Goal: Task Accomplishment & Management: Use online tool/utility

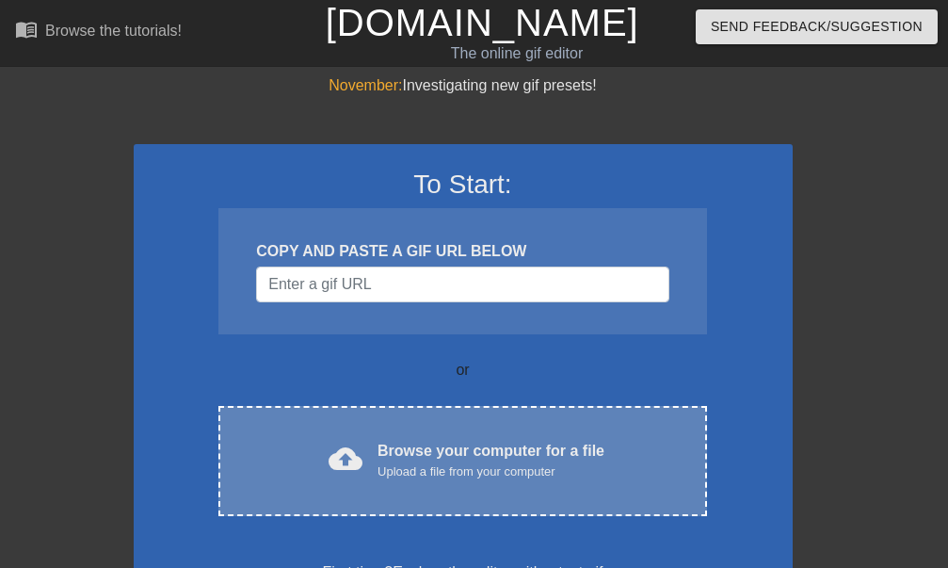
click at [345, 457] on span "cloud_upload" at bounding box center [346, 459] width 34 height 34
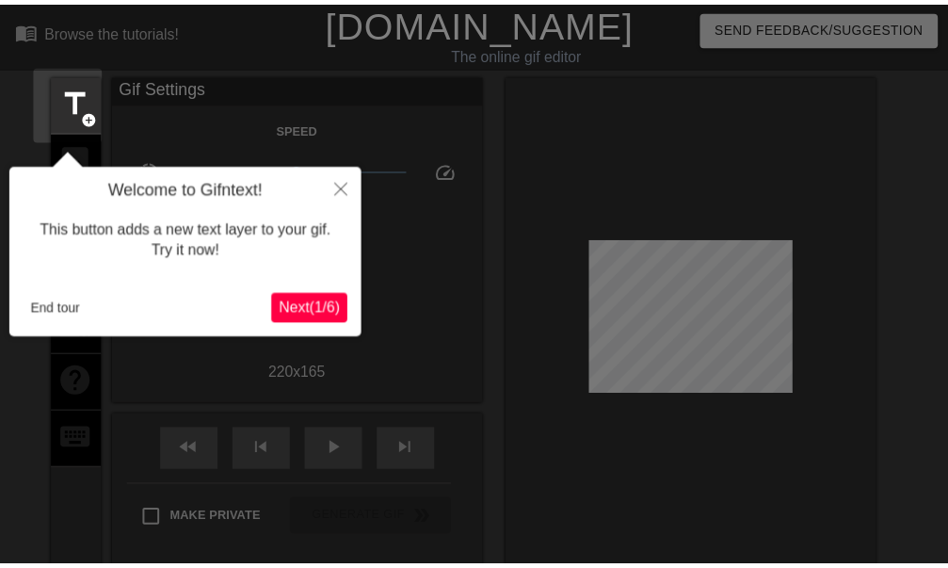
scroll to position [46, 0]
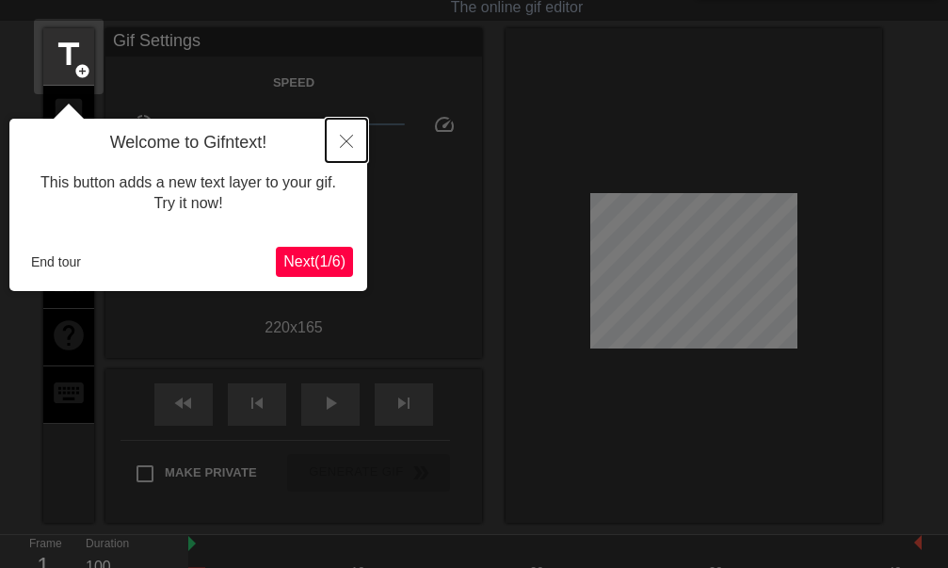
click at [347, 138] on button "Close" at bounding box center [346, 140] width 41 height 43
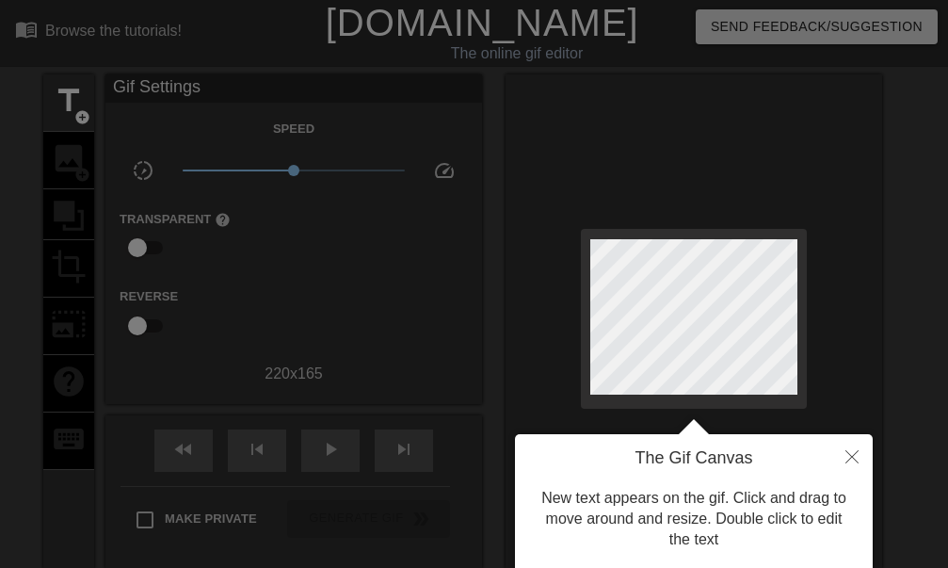
scroll to position [200, 0]
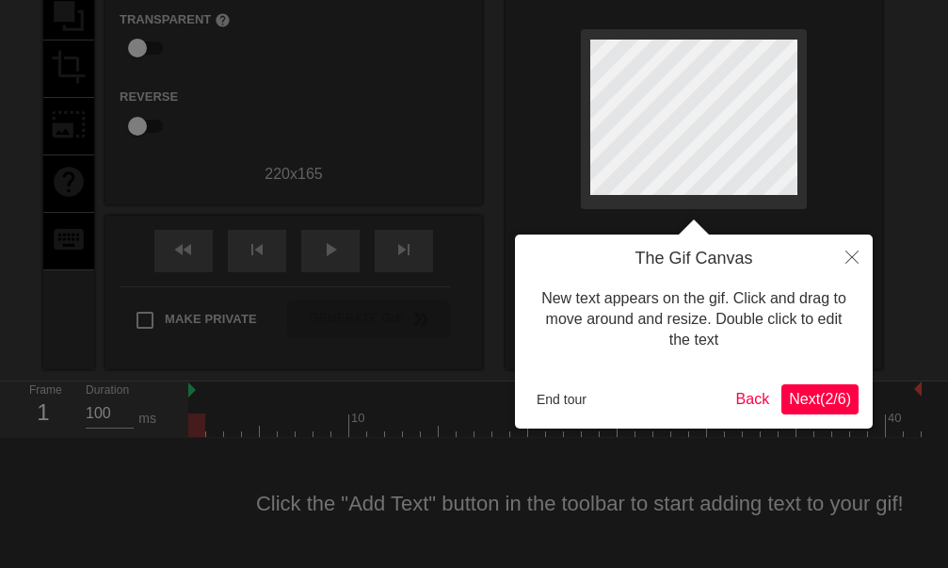
click at [376, 504] on div at bounding box center [474, 184] width 948 height 768
click at [544, 397] on button "End tour" at bounding box center [561, 399] width 65 height 28
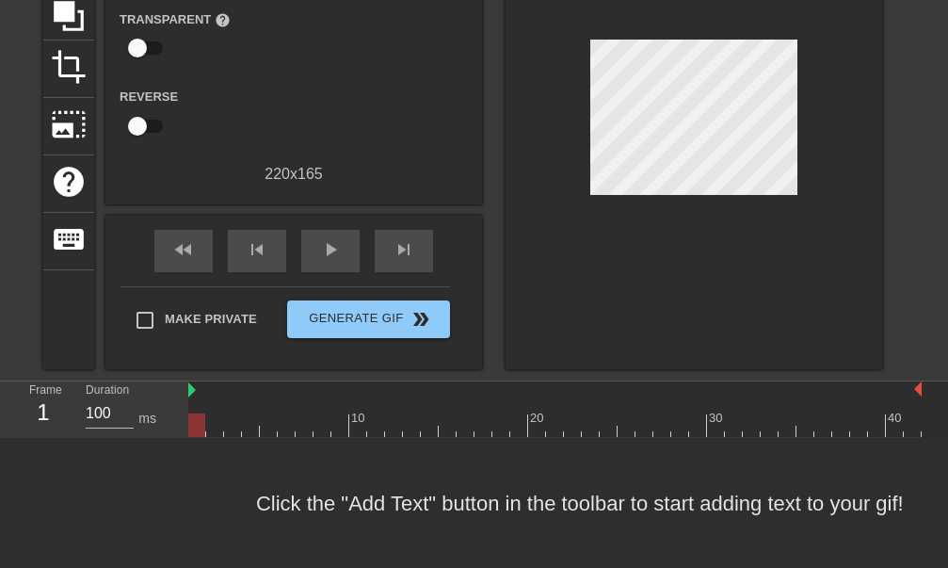
click at [390, 502] on div "Click the "Add Text" button in the toolbar to start adding text to your gif!" at bounding box center [474, 503] width 948 height 131
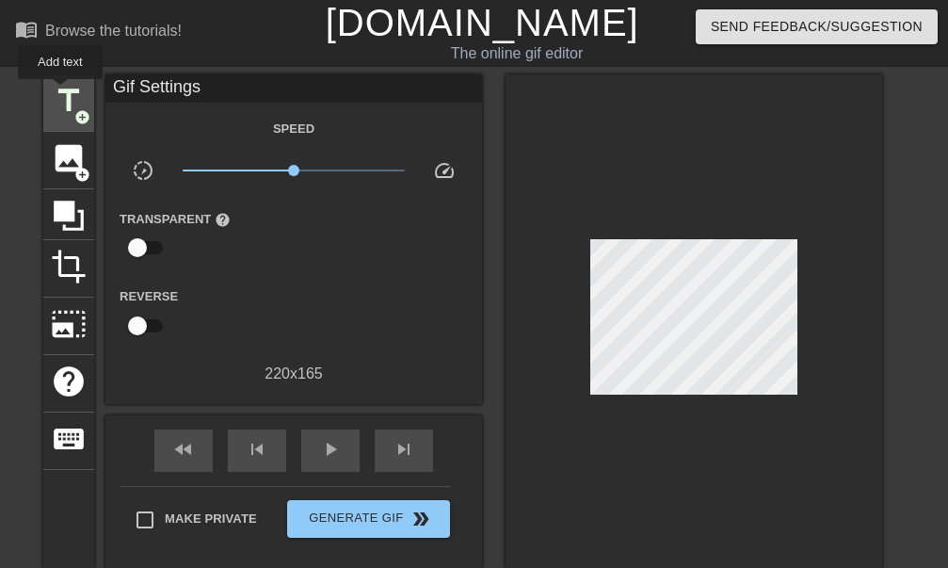
click at [61, 92] on span "title" at bounding box center [69, 101] width 36 height 36
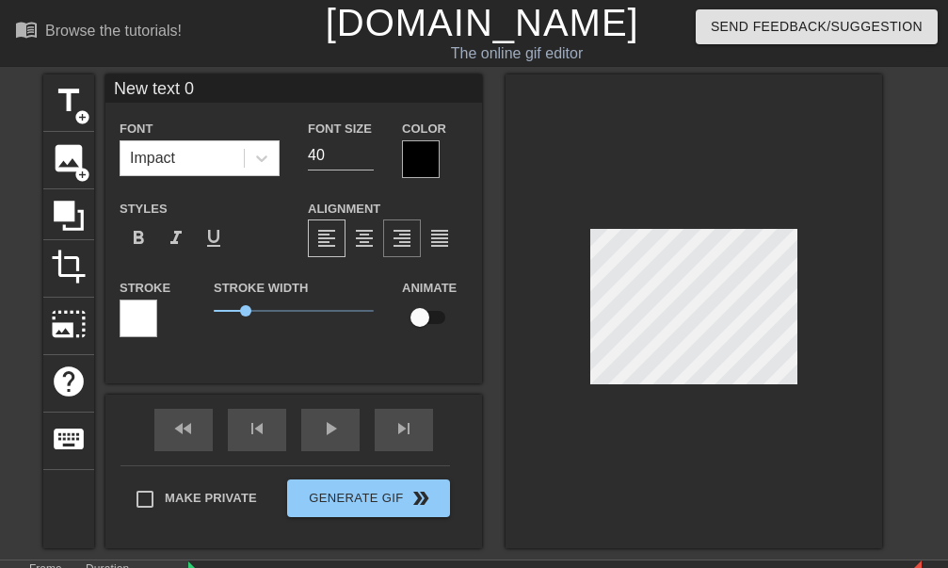
scroll to position [94, 0]
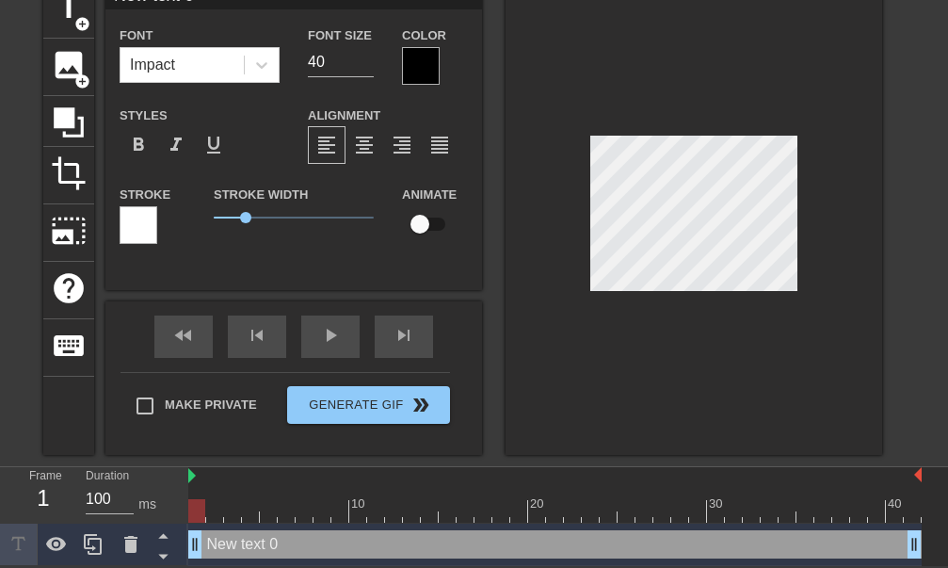
click at [285, 542] on div "New text 0 drag_handle drag_handle" at bounding box center [555, 544] width 734 height 28
type input "New text"
type textarea "New text"
type input "New text"
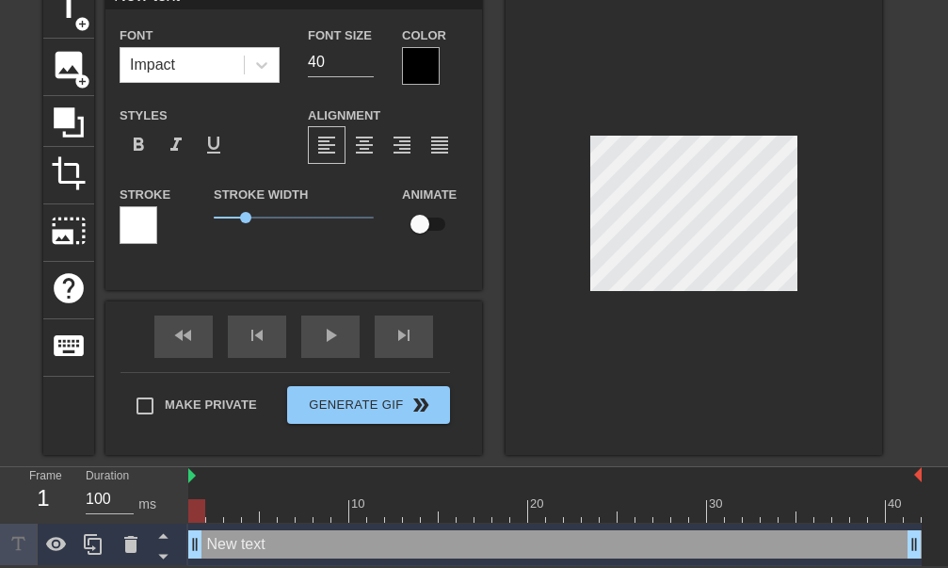
type textarea "New text"
type input "New tex"
type textarea "New tex"
type input "New te"
type textarea "New te"
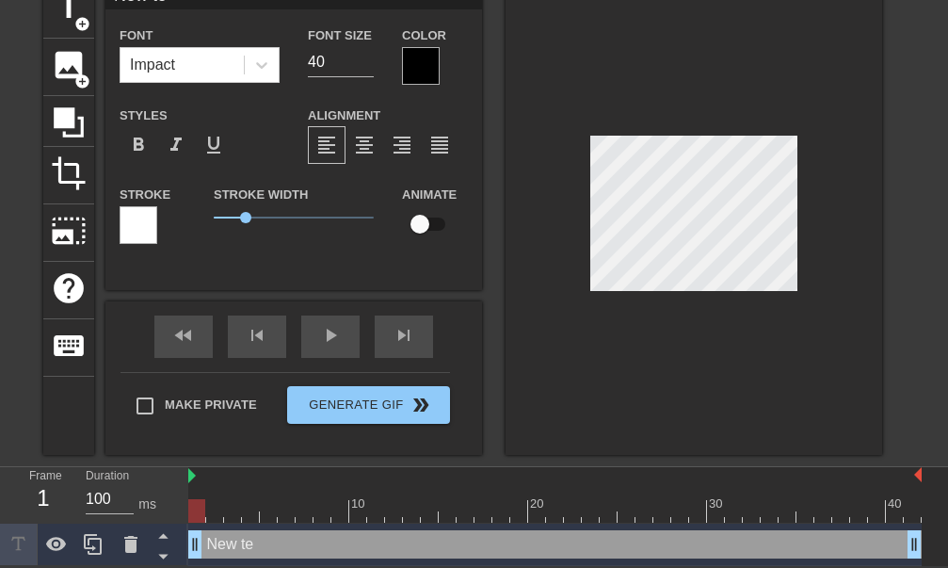
type input "New t"
type textarea "New t"
type input "New"
type textarea "New"
type input "Ne"
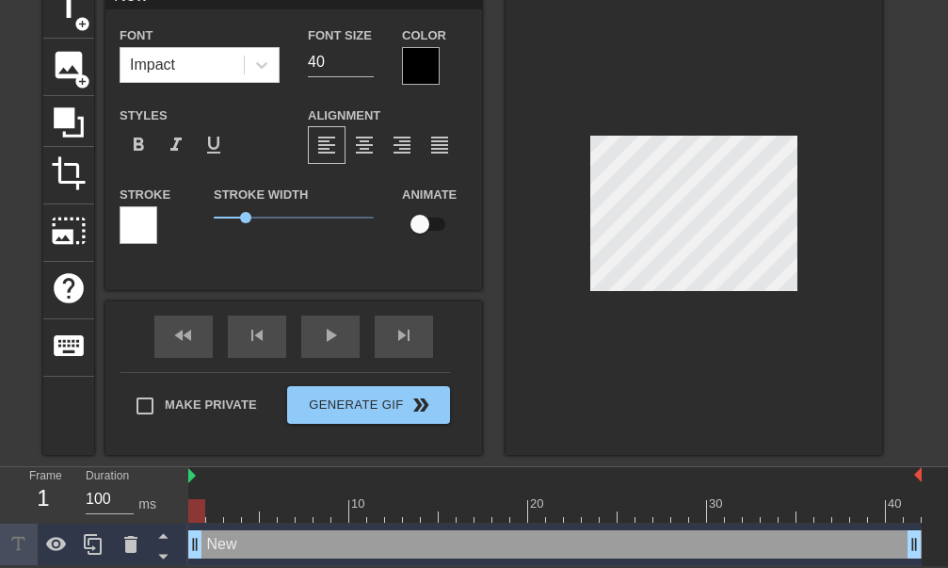
type textarea "Ne"
type input "N"
type textarea "N"
type input "О"
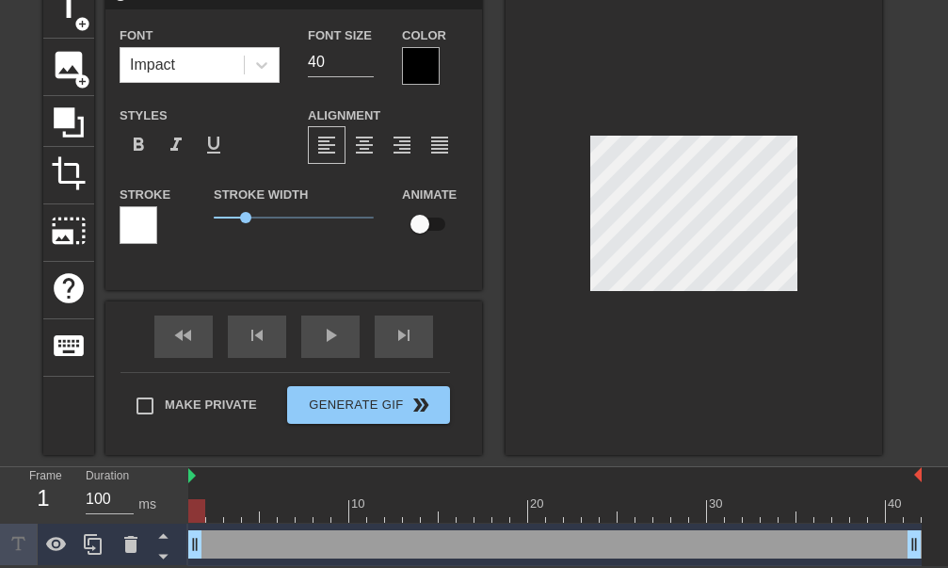
type textarea "О"
type input "От"
type textarea "От"
type input "От"
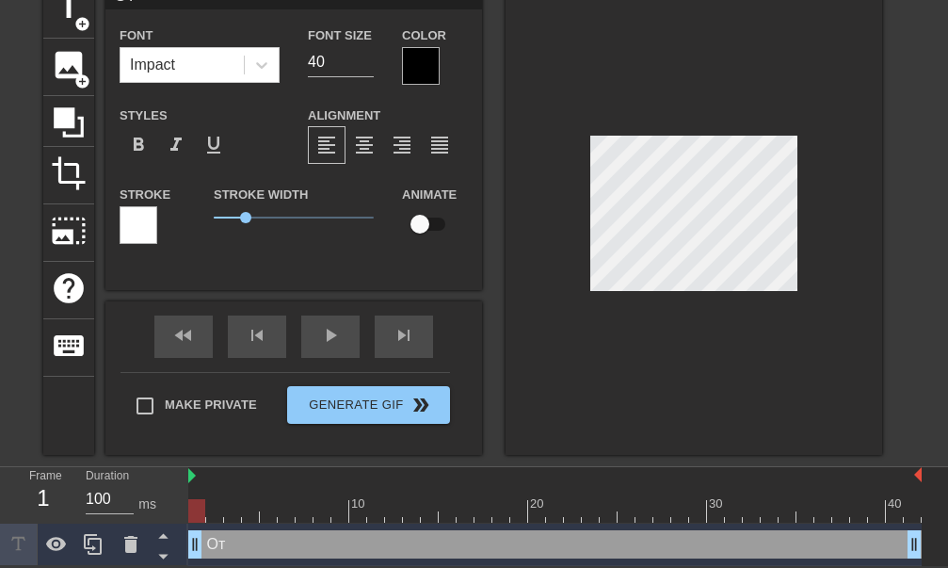
type textarea "От"
type input "От м"
type textarea "От м"
type input "От ме"
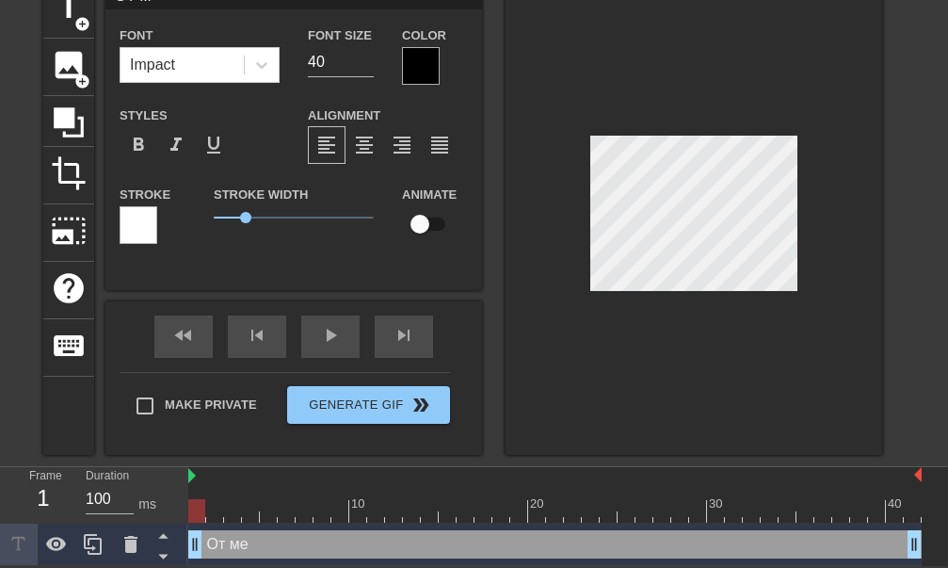
type textarea "От ме"
type input "От мен"
type textarea "От мен"
type input "От мен"
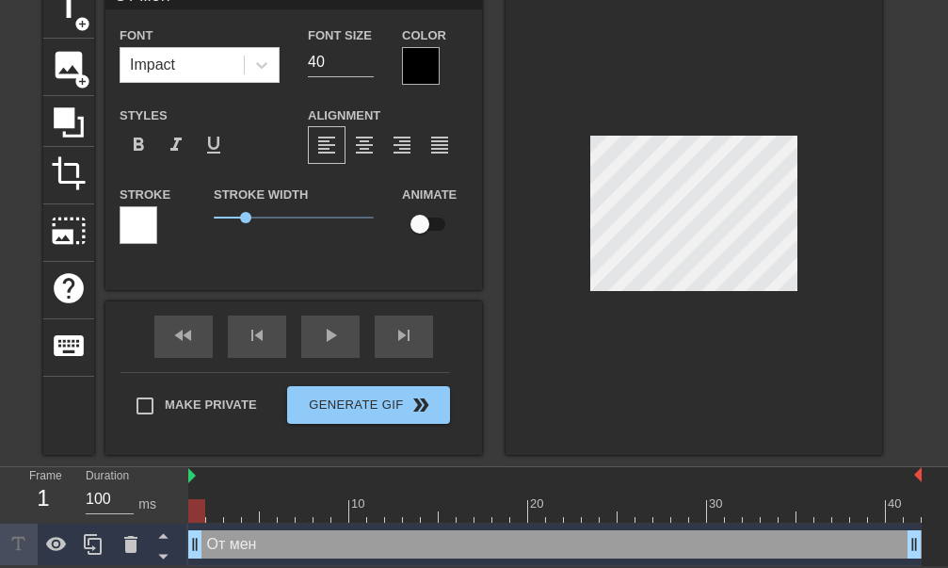
type textarea "От мен"
type input "От мен"
type textarea "От мен"
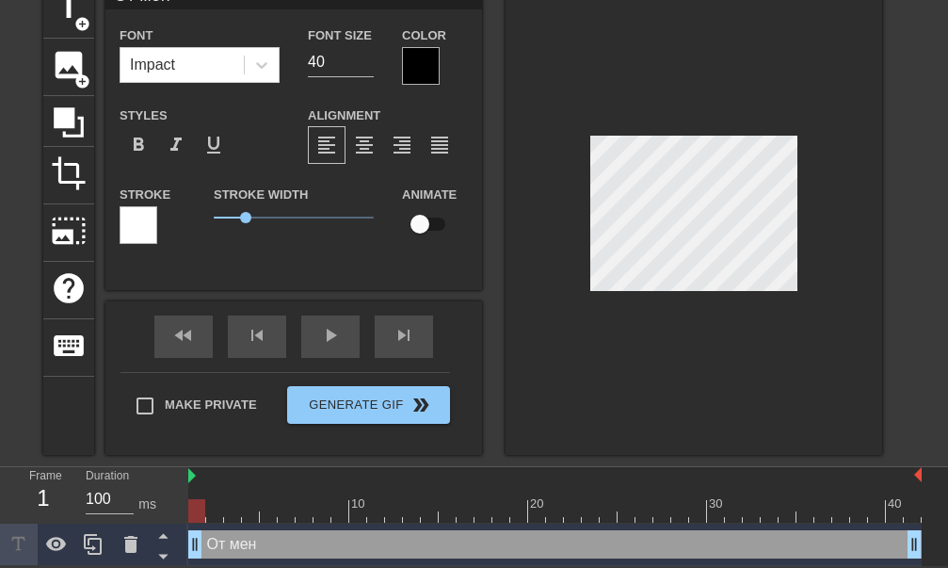
type input "От менз"
type textarea "От мен з"
type input "От менза"
type textarea "От мен за"
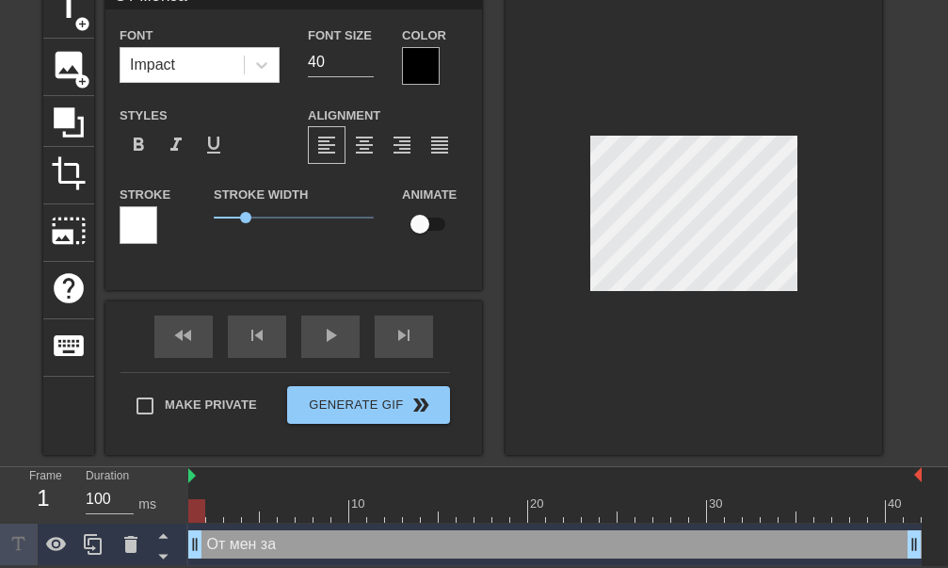
type input "От менза"
type textarea "От мен за"
type input "От мензаВ"
type textarea "От мен за В"
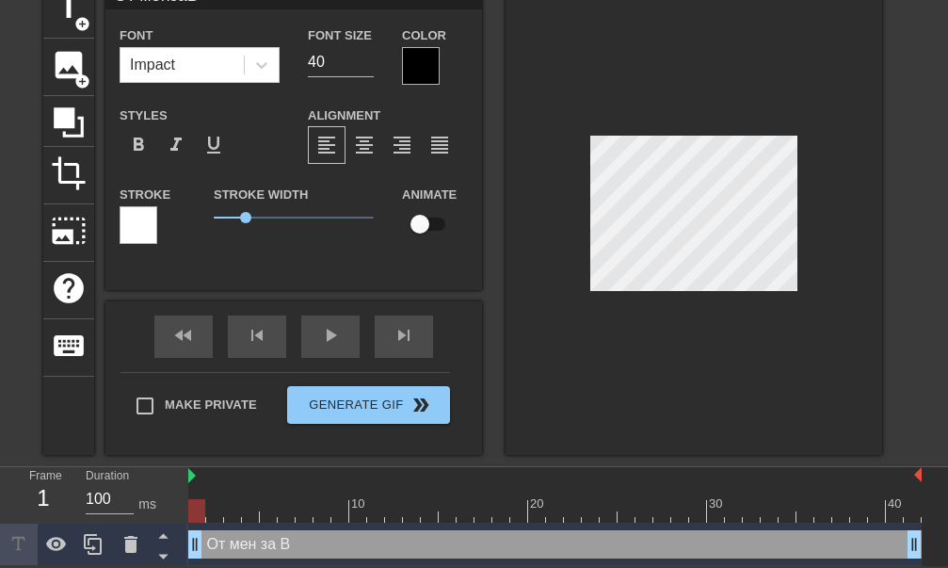
type input "От мензаВа"
type textarea "От мен за Ва"
type input "От мензаВас"
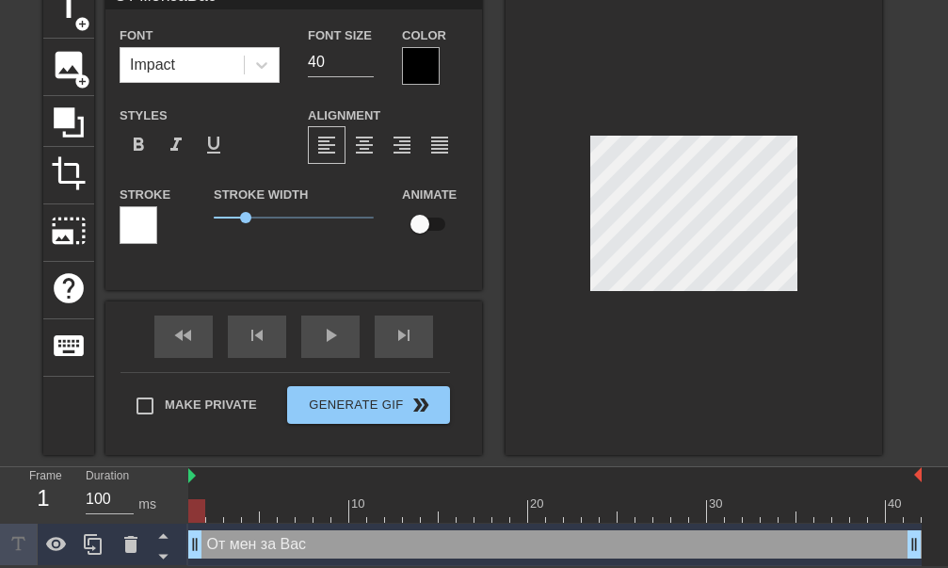
type textarea "От мен за Вас"
type input "От мензаВас"
type textarea "От мен за Вас"
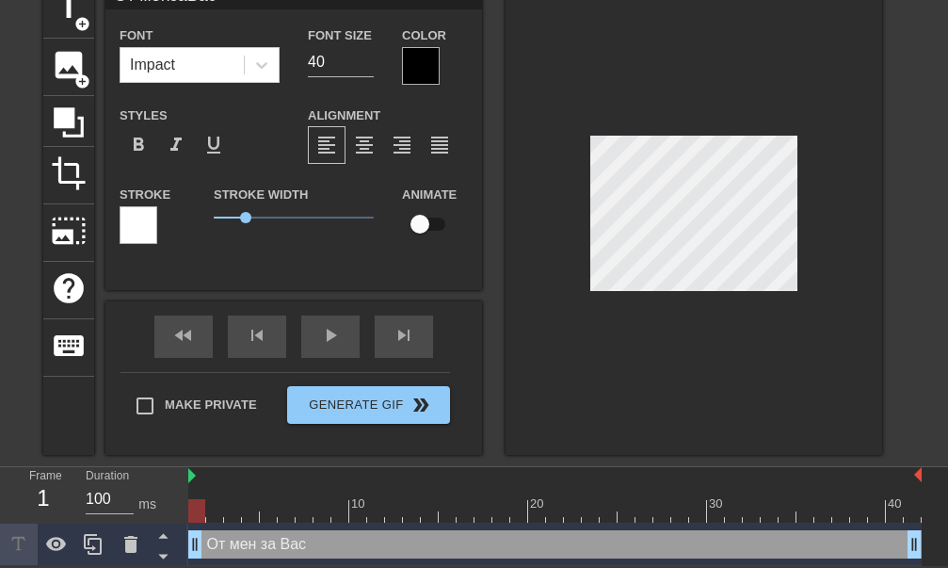
scroll to position [1, 4]
click at [430, 139] on span "format_align_justify" at bounding box center [440, 145] width 23 height 23
click at [404, 139] on span "format_align_right" at bounding box center [402, 145] width 23 height 23
click at [364, 139] on span "format_align_center" at bounding box center [364, 145] width 23 height 23
click at [329, 142] on span "format_align_left" at bounding box center [327, 145] width 23 height 23
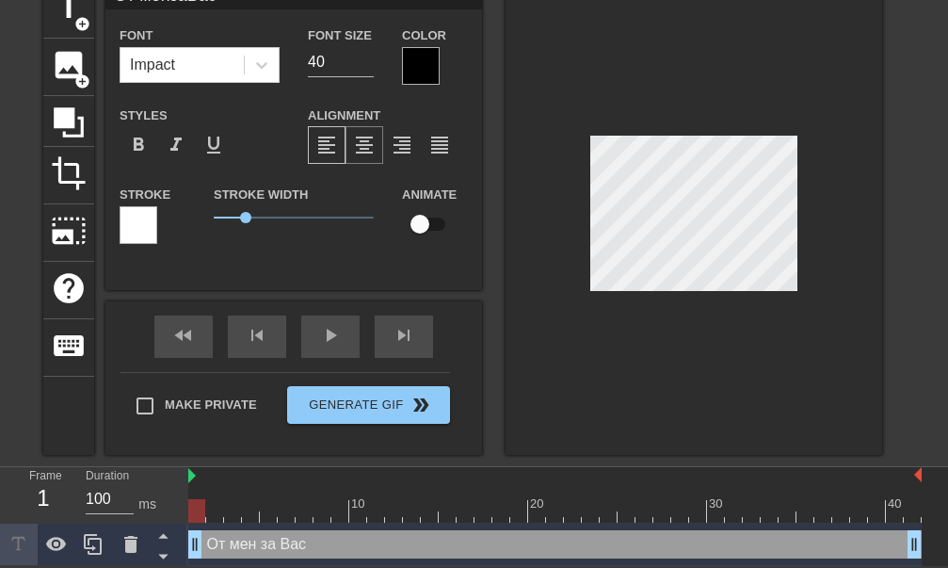
click at [359, 138] on span "format_align_center" at bounding box center [364, 145] width 23 height 23
click at [324, 146] on span "format_align_left" at bounding box center [327, 145] width 23 height 23
click at [418, 64] on div at bounding box center [421, 66] width 38 height 38
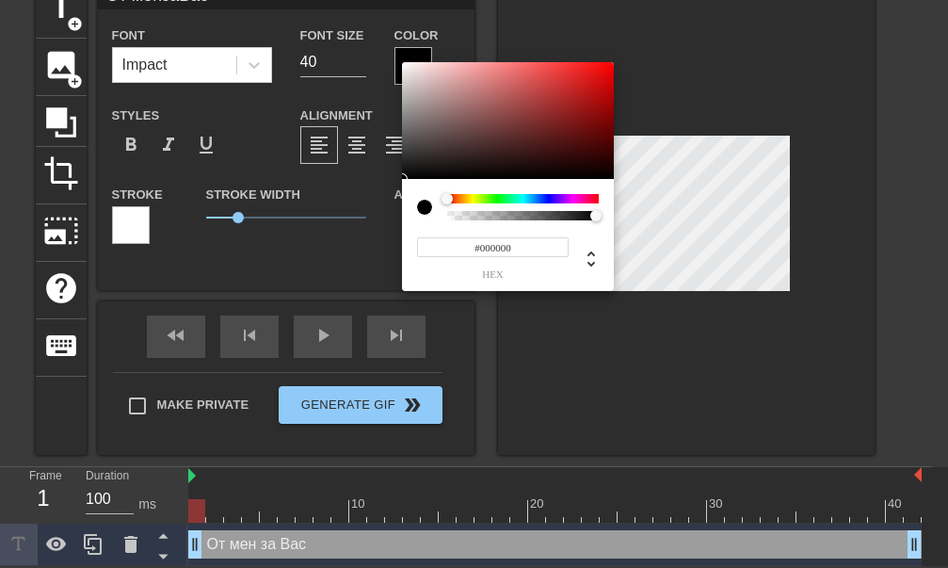
scroll to position [78, 0]
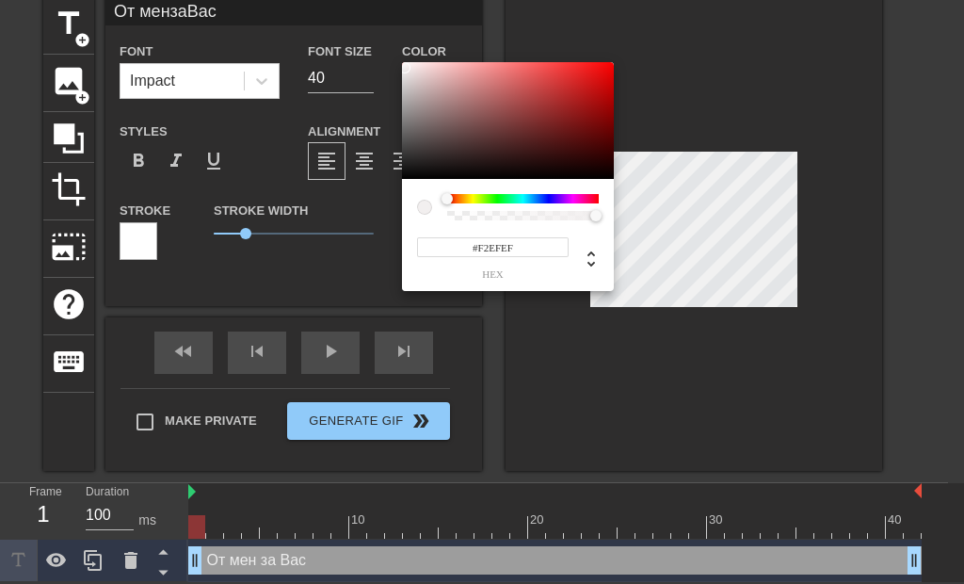
type input "От мензаВас"
type input "#F2EFEF"
type input "От мензаВас"
type input "#F2F2EF"
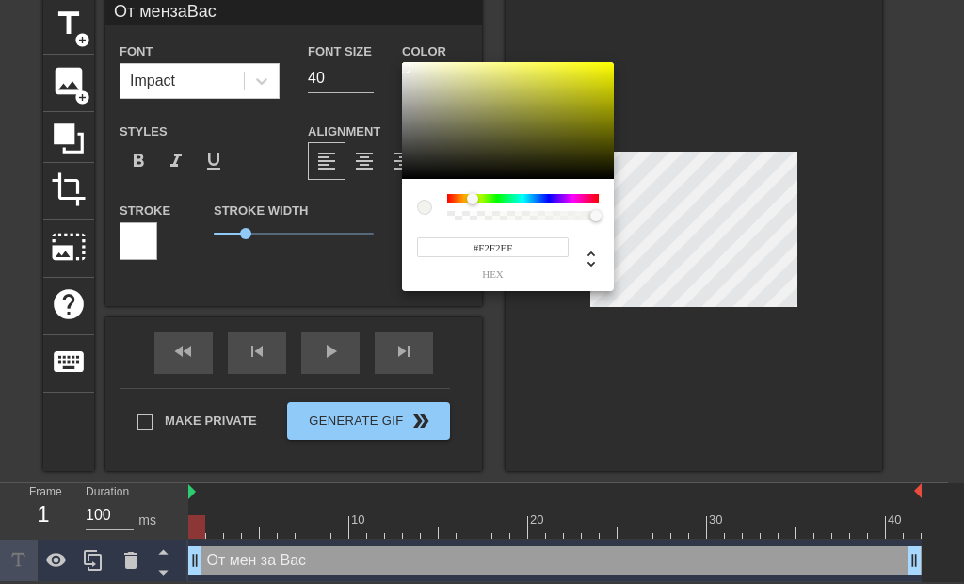
type input "От мензаВас"
type input "#F4F407"
type input "От мензаВас"
type input "#F8F88A"
click at [403, 65] on div at bounding box center [508, 120] width 212 height 117
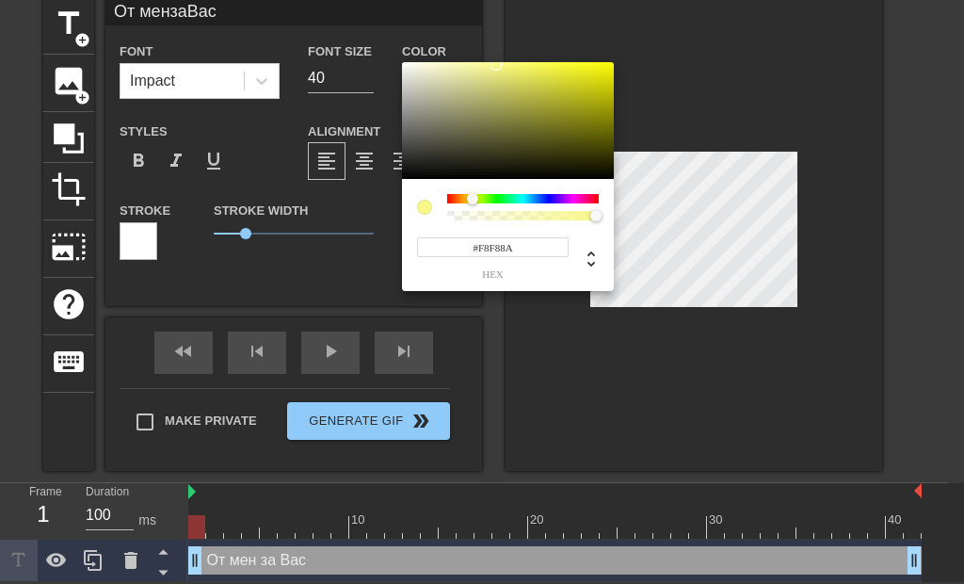
click at [403, 65] on div at bounding box center [508, 120] width 212 height 117
type input "От мензаВас"
type input "#F6F6F3"
click at [532, 330] on div at bounding box center [482, 292] width 964 height 584
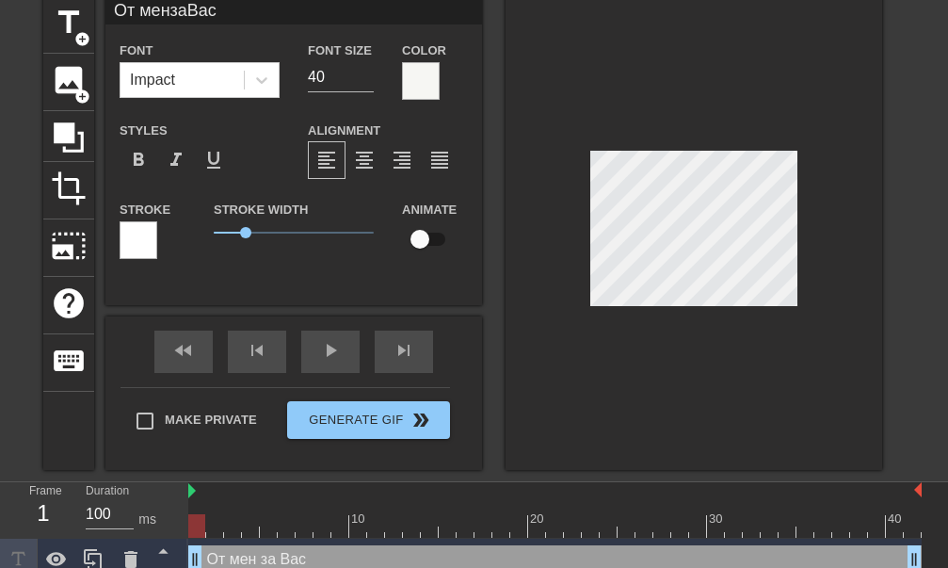
click at [420, 89] on div at bounding box center [421, 81] width 38 height 38
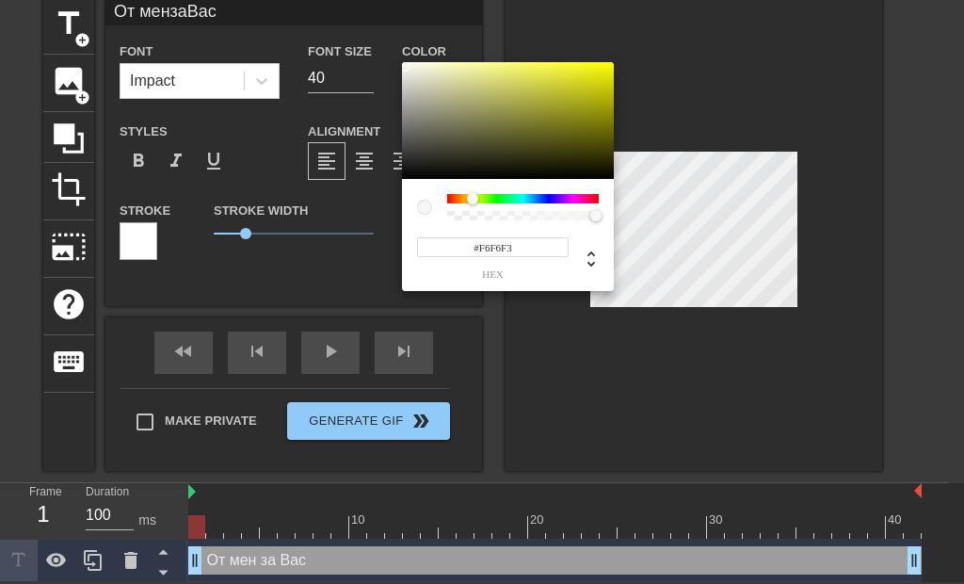
type input "От мензаВас"
type input "#F5F6F3"
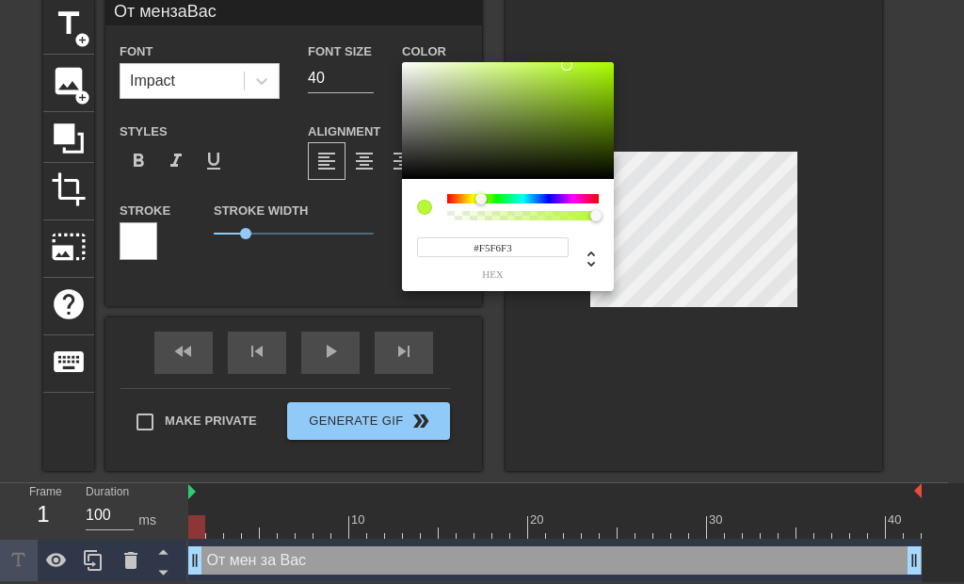
type input "От мензаВас"
type input "#B8F837"
click at [538, 334] on div at bounding box center [482, 292] width 964 height 584
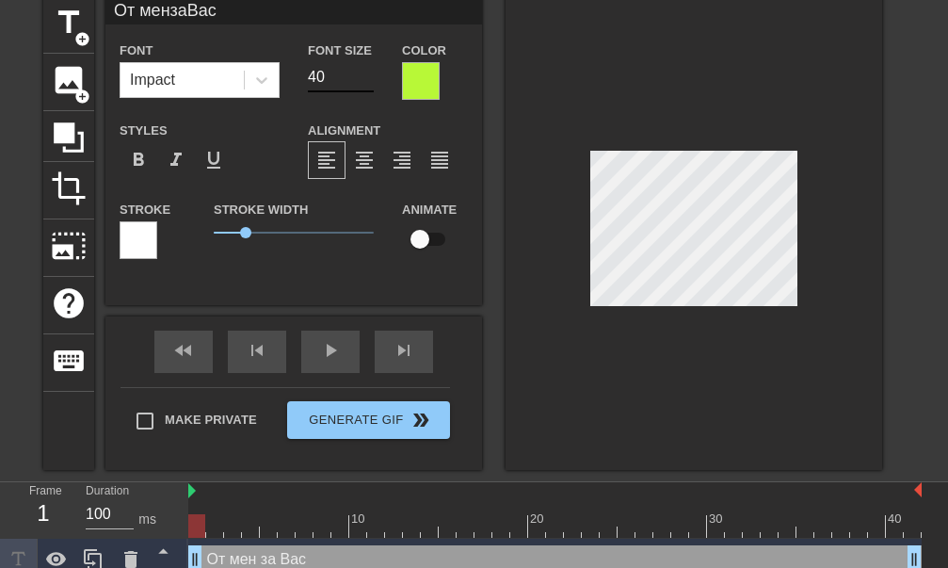
type input "От мензаВас"
type input "39"
click at [370, 79] on input "39" at bounding box center [341, 77] width 66 height 30
type input "От мензаВас"
type input "38"
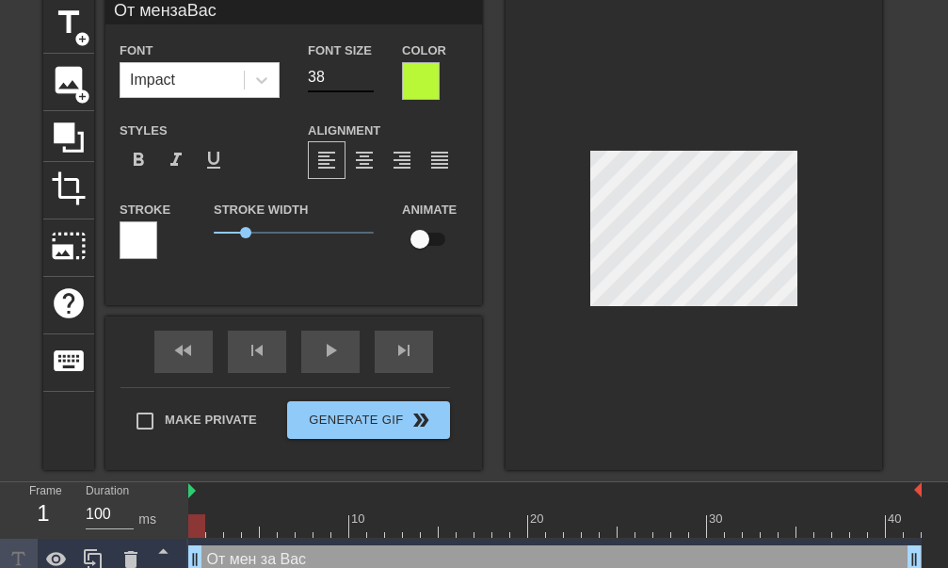
click at [370, 79] on input "38" at bounding box center [341, 77] width 66 height 30
type input "От мензаВас"
type input "37"
click at [370, 79] on input "37" at bounding box center [341, 77] width 66 height 30
type input "От мензаВас"
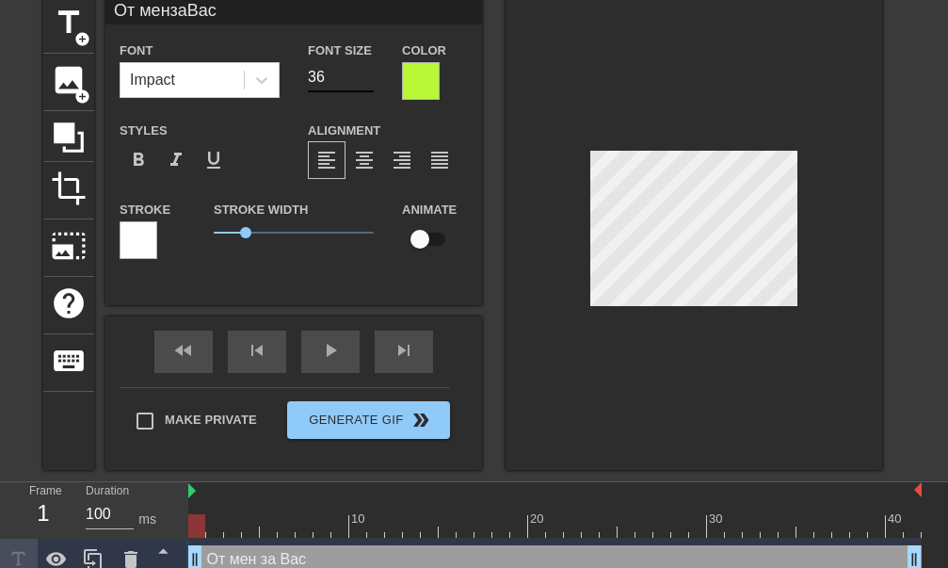
type input "36"
click at [370, 79] on input "36" at bounding box center [341, 77] width 66 height 30
type input "От мензаВас"
type input "35"
click at [370, 79] on input "35" at bounding box center [341, 77] width 66 height 30
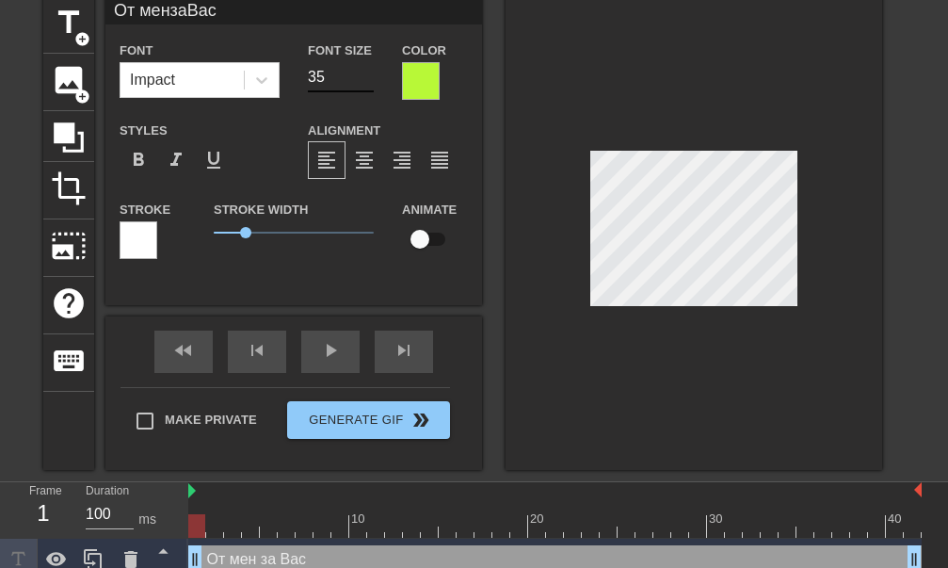
type input "От мензаВас"
type input "34"
click at [370, 79] on input "34" at bounding box center [341, 77] width 66 height 30
type input "От мензаВас"
type input "35"
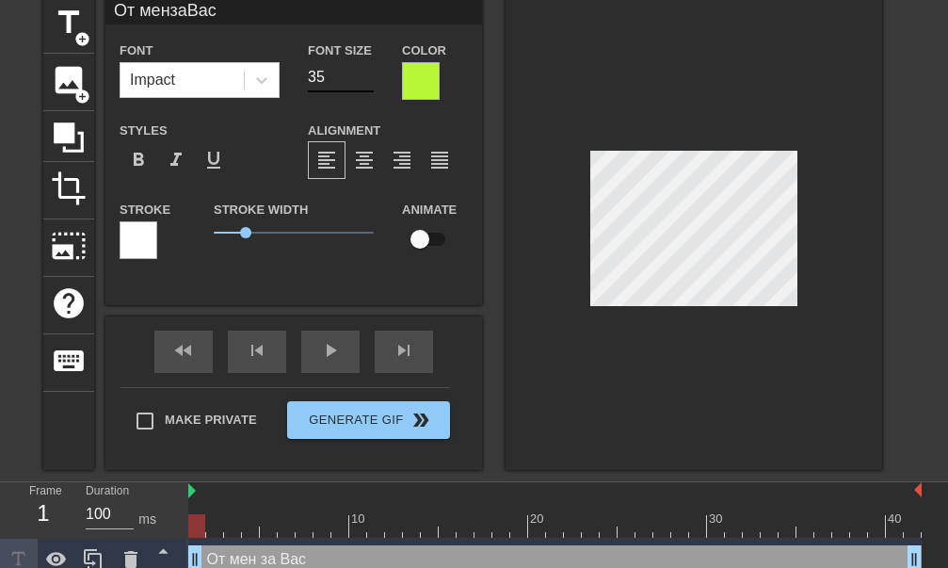
click at [368, 72] on input "35" at bounding box center [341, 77] width 66 height 30
type input "От мензаВас"
type input "36"
click at [368, 72] on input "36" at bounding box center [341, 77] width 66 height 30
type input "От мензаВас"
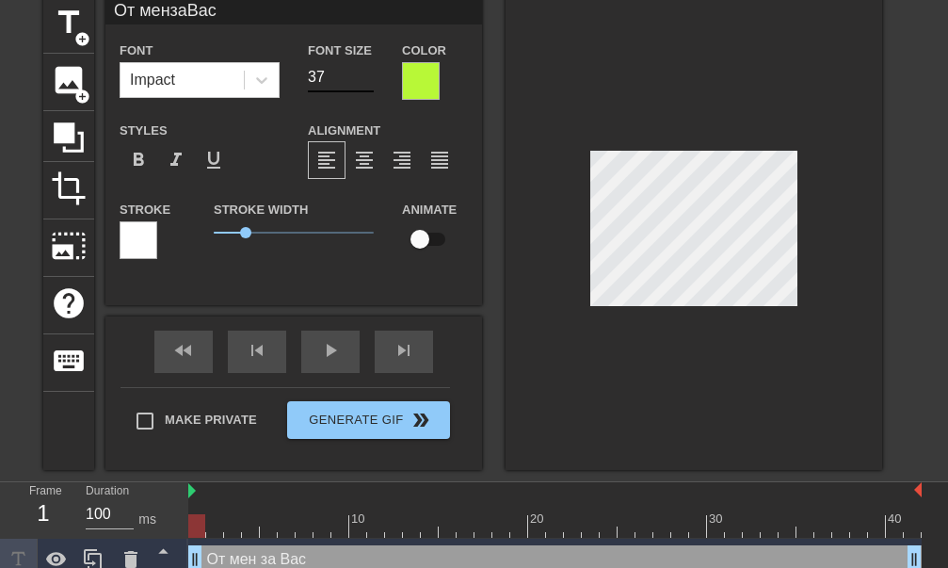
type input "37"
click at [368, 72] on input "37" at bounding box center [341, 77] width 66 height 30
type input "От мензаВас"
type input "38"
click at [368, 72] on input "38" at bounding box center [341, 77] width 66 height 30
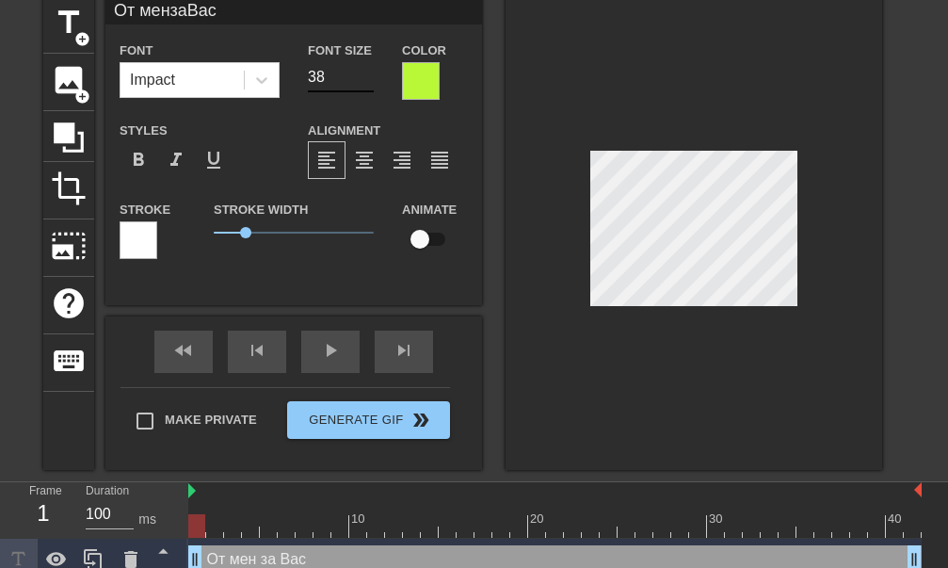
type input "От мензаВас"
type input "39"
click at [368, 72] on input "39" at bounding box center [341, 77] width 66 height 30
type input "От мензаВас"
type input "40"
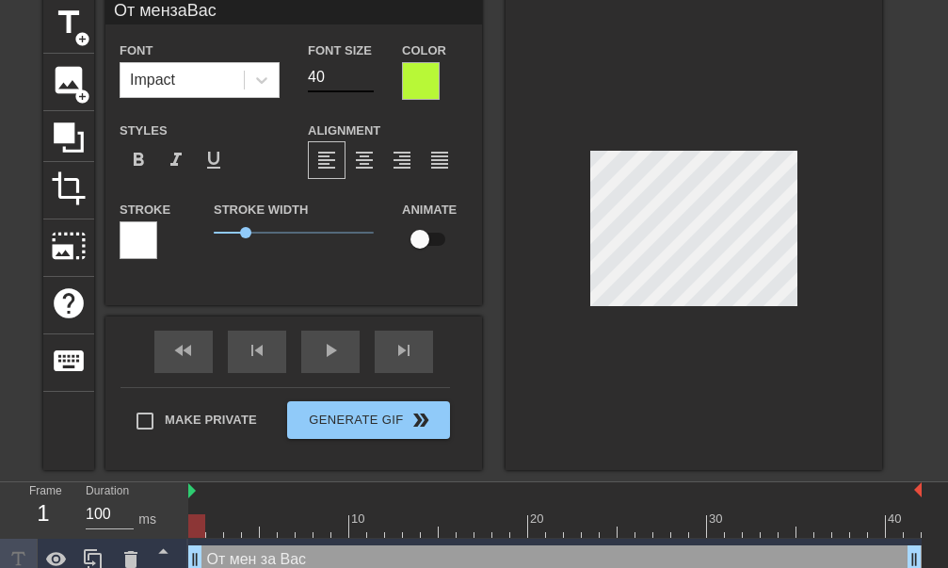
click at [368, 72] on input "40" at bounding box center [341, 77] width 66 height 30
type input "От мензаВас"
type input "41"
click at [368, 72] on input "41" at bounding box center [341, 77] width 66 height 30
type input "От мензаВас"
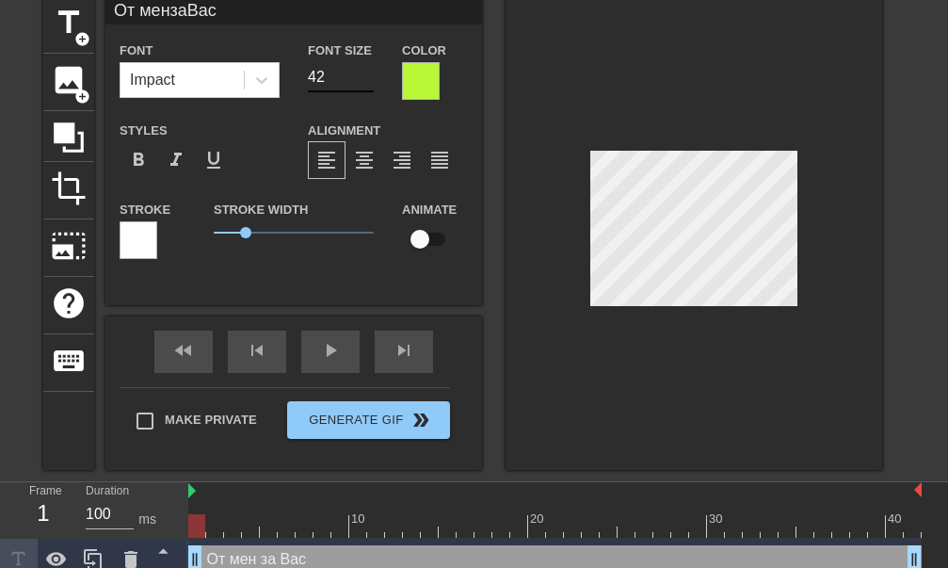
type input "42"
click at [364, 72] on input "42" at bounding box center [341, 77] width 66 height 30
type input "От мензаВас"
type input "43"
click at [364, 72] on input "43" at bounding box center [341, 77] width 66 height 30
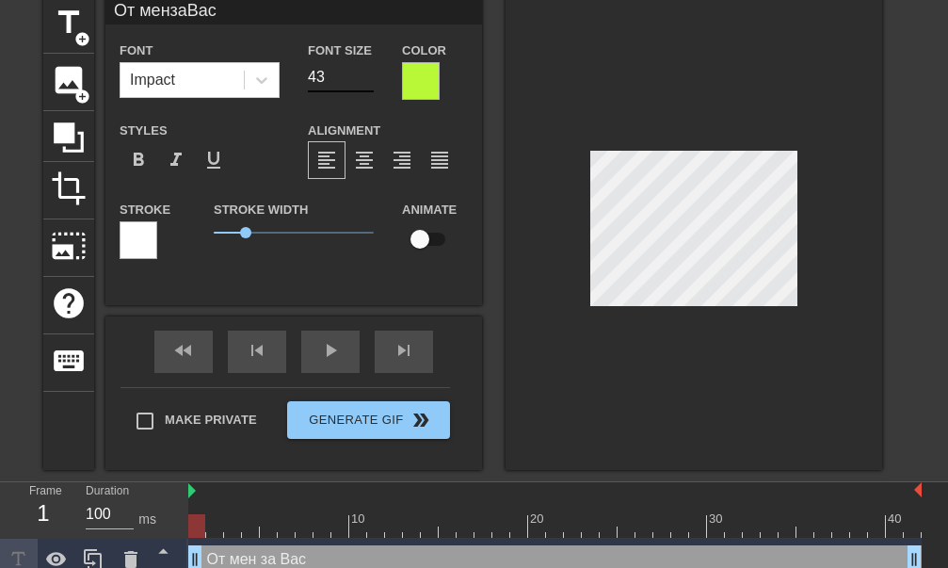
type input "От мензаВас"
type input "44"
click at [364, 72] on input "44" at bounding box center [341, 77] width 66 height 30
type input "От мензаВас"
type input "45"
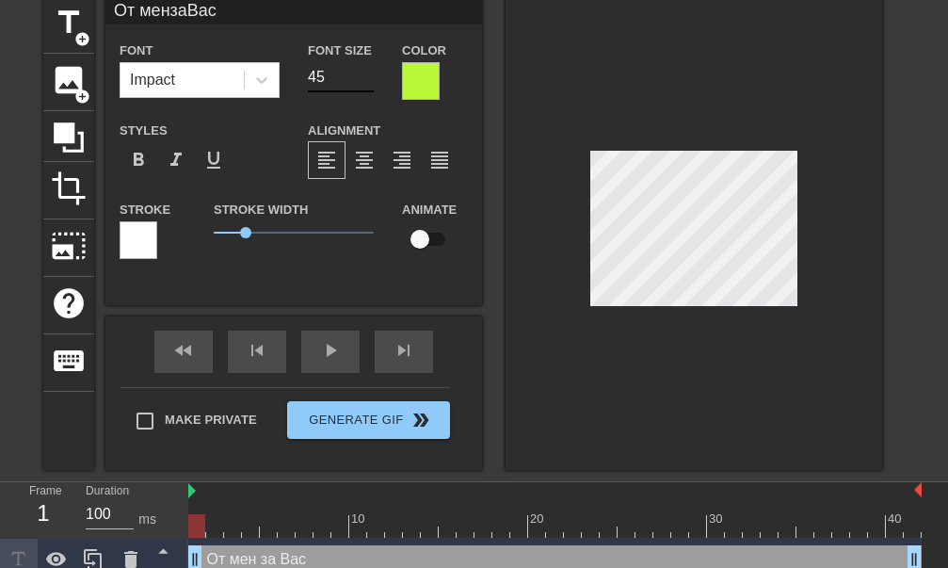
click at [364, 72] on input "45" at bounding box center [341, 77] width 66 height 30
type input "От мензаВас"
type input "44"
click at [364, 83] on input "44" at bounding box center [341, 77] width 66 height 30
type input "От мензаВас"
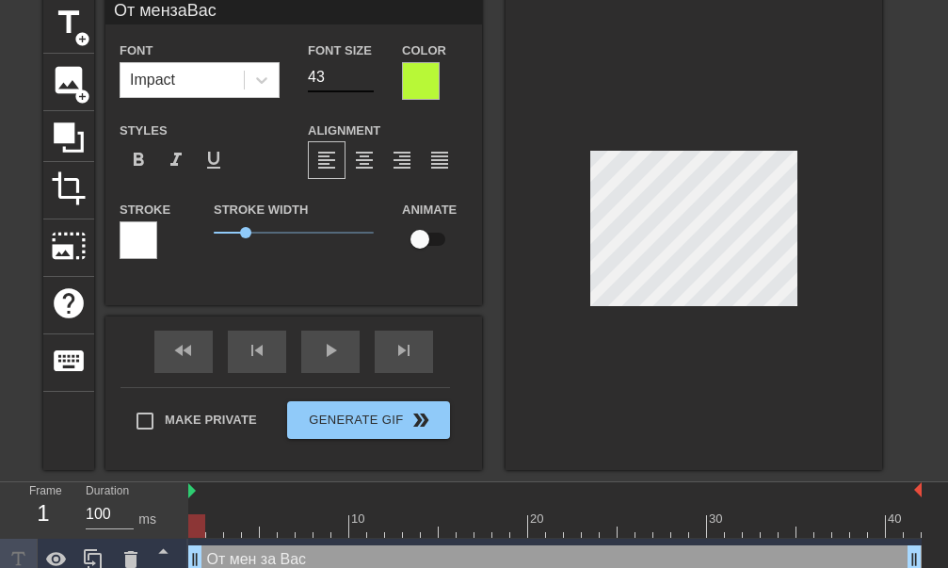
type input "43"
click at [364, 83] on input "43" at bounding box center [341, 77] width 66 height 30
type input "От мензаВас"
type input "42"
click at [364, 83] on input "42" at bounding box center [341, 77] width 66 height 30
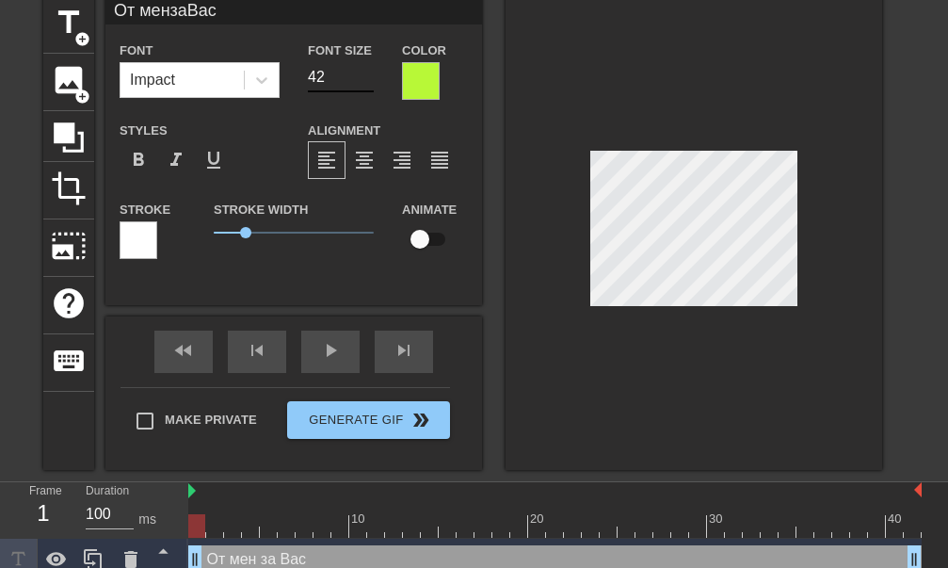
type input "От мензаВас"
type input "41"
click at [364, 83] on input "41" at bounding box center [341, 77] width 66 height 30
type input "От мензаВас"
type input "40"
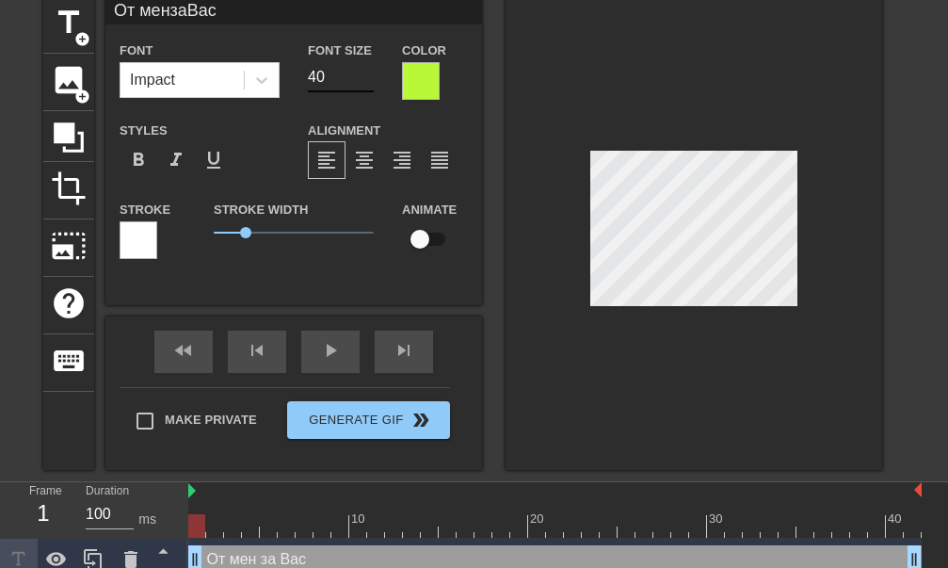
click at [364, 83] on input "40" at bounding box center [341, 77] width 66 height 30
type input "От мензаВас"
type input "39"
click at [364, 83] on input "39" at bounding box center [341, 77] width 66 height 30
type input "От мензаВас"
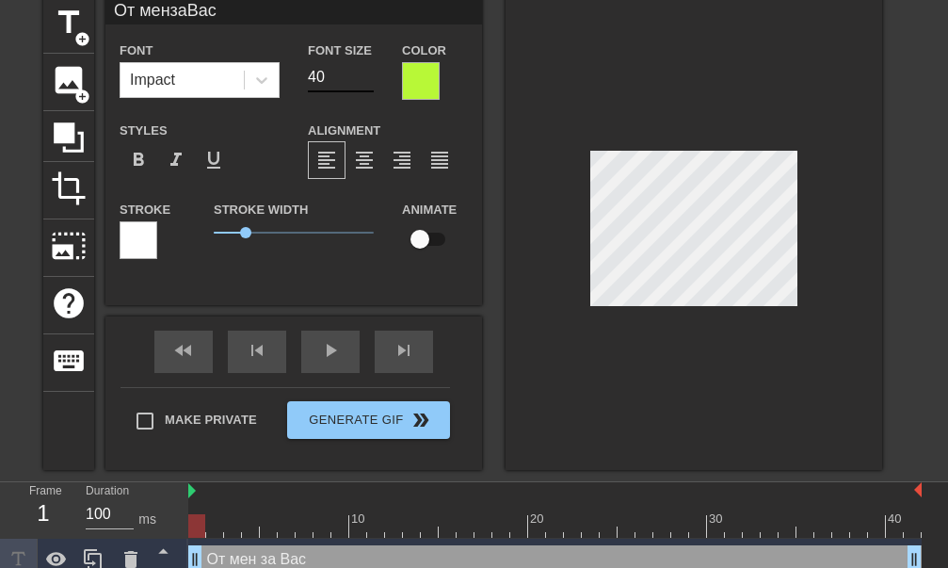
type input "40"
click at [364, 73] on input "40" at bounding box center [341, 77] width 66 height 30
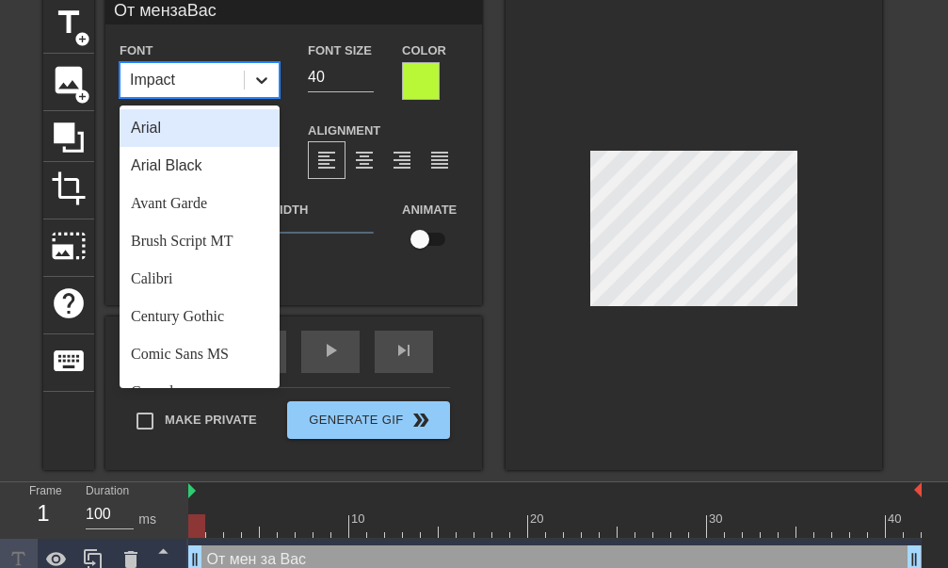
click at [265, 83] on icon at bounding box center [261, 80] width 19 height 19
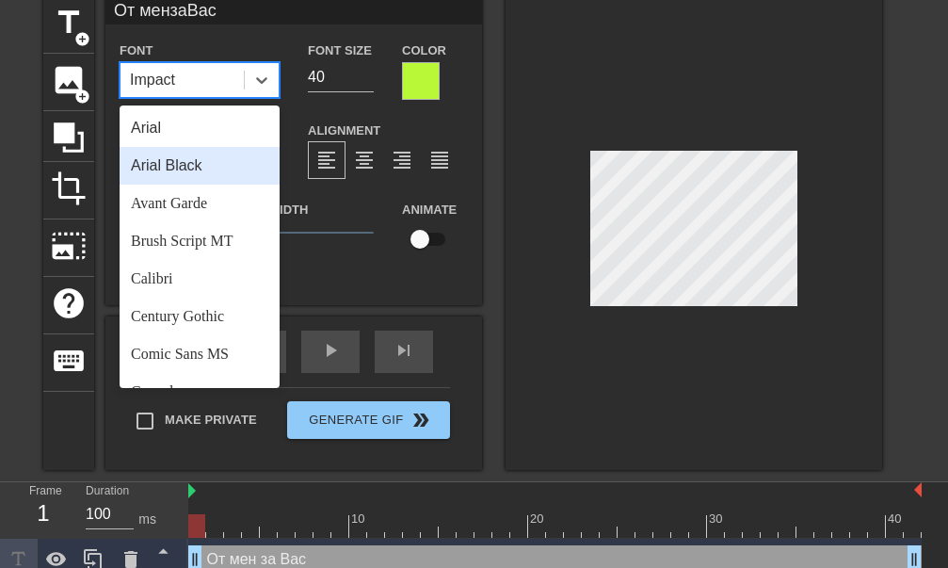
click at [212, 168] on div "Arial Black" at bounding box center [200, 166] width 160 height 38
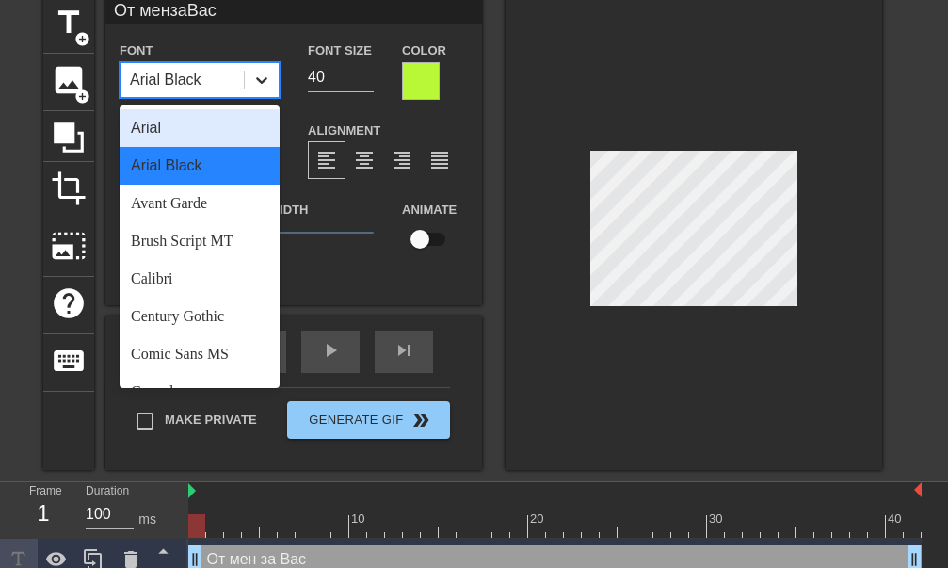
click at [261, 74] on icon at bounding box center [261, 80] width 19 height 19
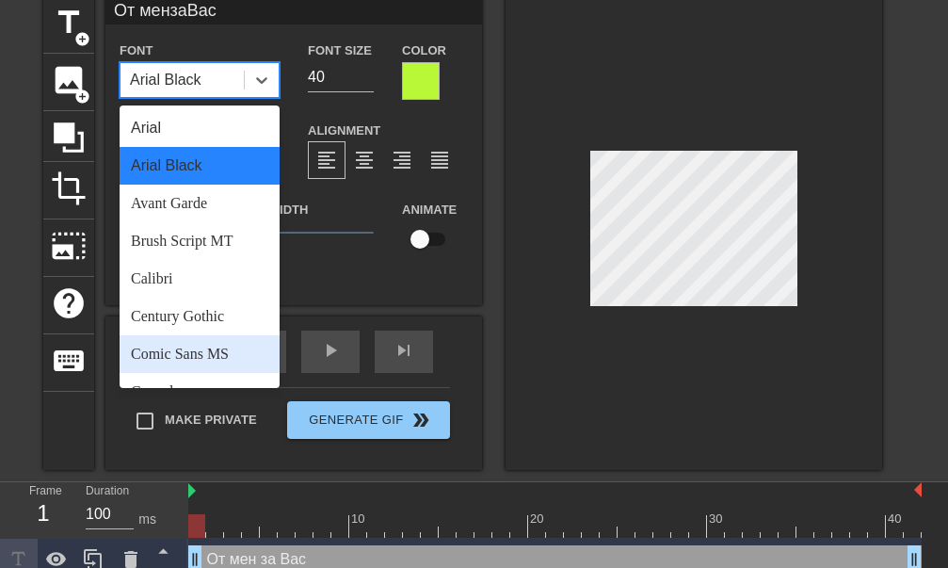
click at [220, 347] on div "Comic Sans MS" at bounding box center [200, 354] width 160 height 38
type input "От мензаВас"
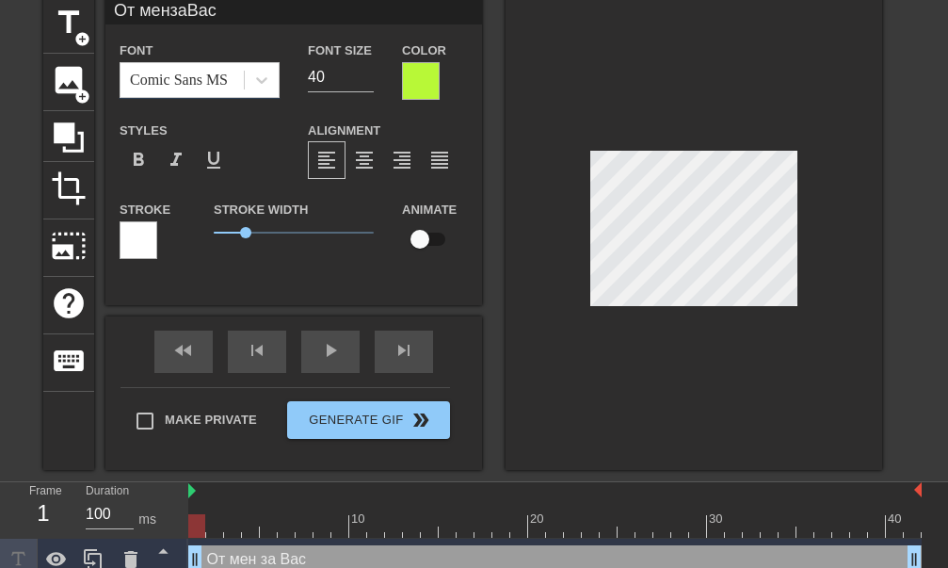
scroll to position [1, 2]
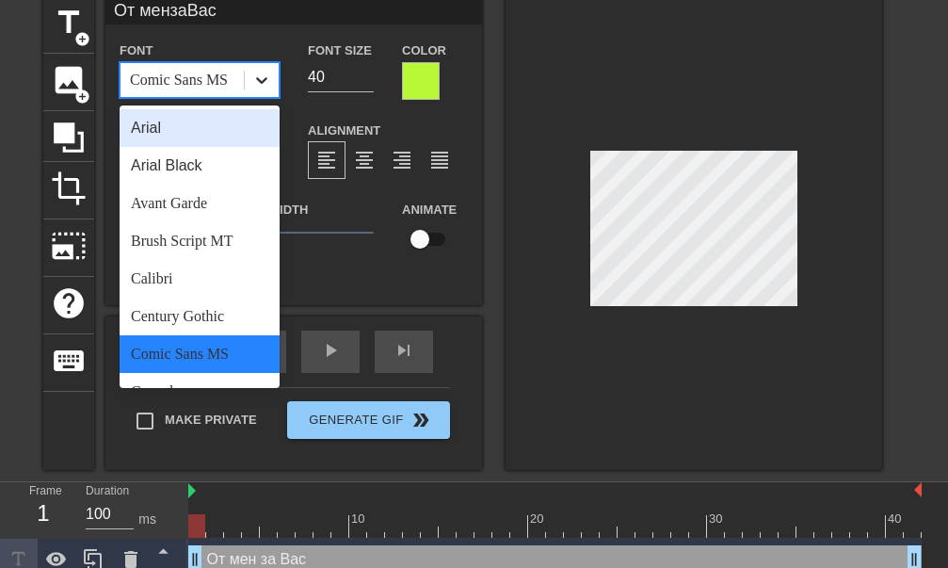
click at [264, 72] on icon at bounding box center [261, 80] width 19 height 19
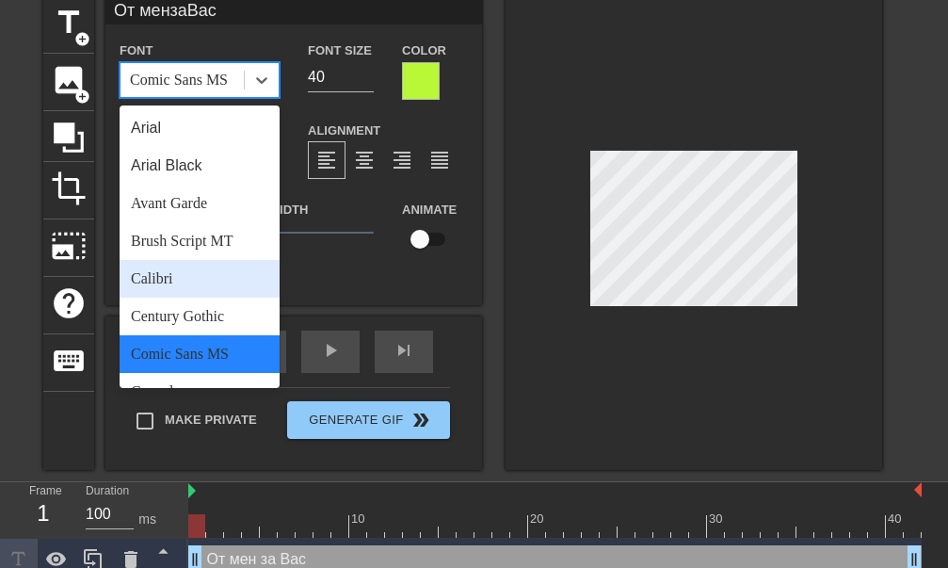
click at [181, 273] on div "Calibri" at bounding box center [200, 279] width 160 height 38
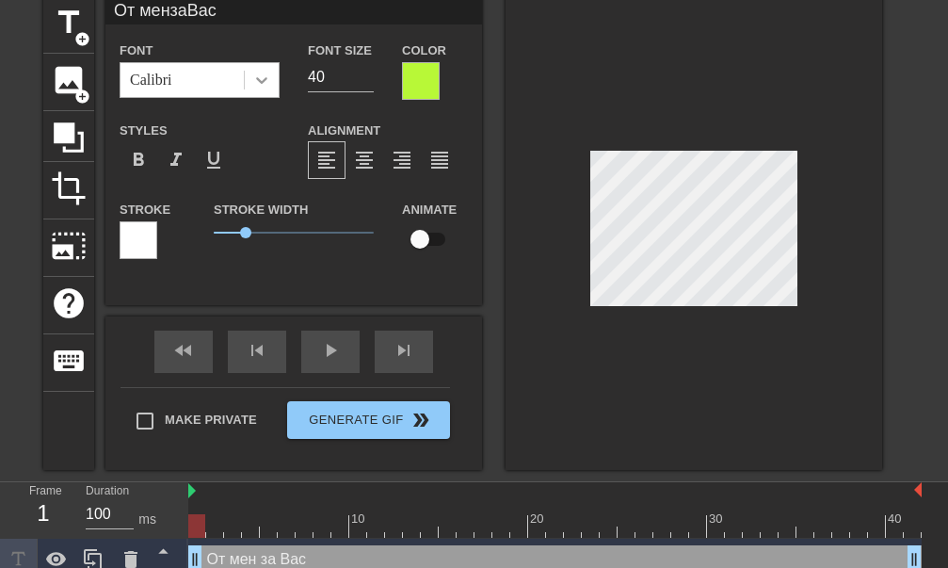
click at [260, 75] on icon at bounding box center [261, 80] width 19 height 19
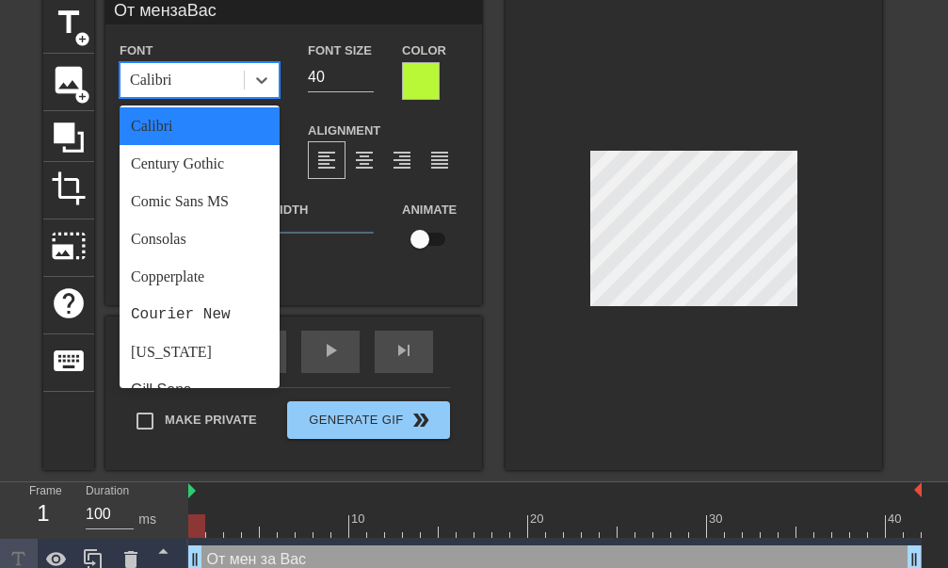
scroll to position [203, 0]
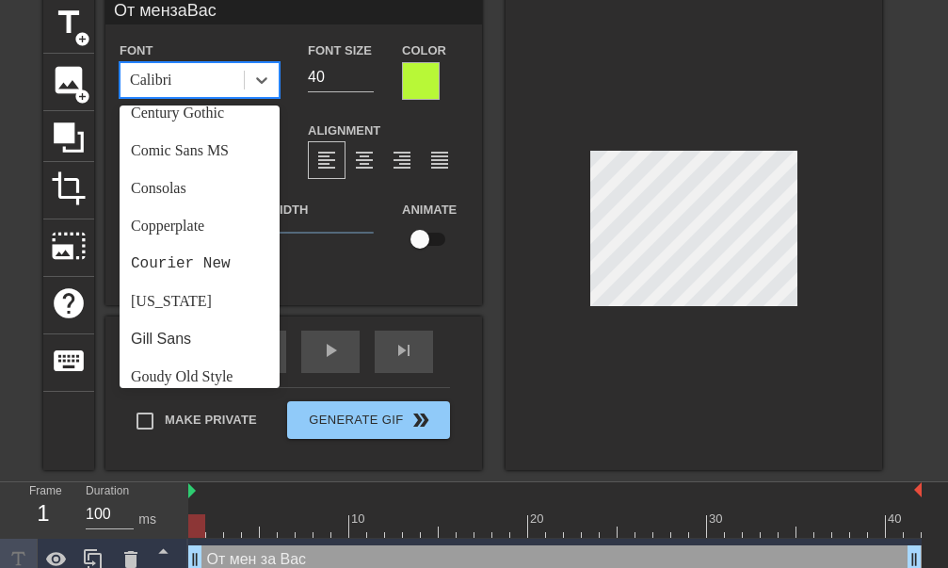
drag, startPoint x: 269, startPoint y: 174, endPoint x: 269, endPoint y: 231, distance: 56.5
click at [202, 297] on div "[US_STATE]" at bounding box center [200, 302] width 160 height 38
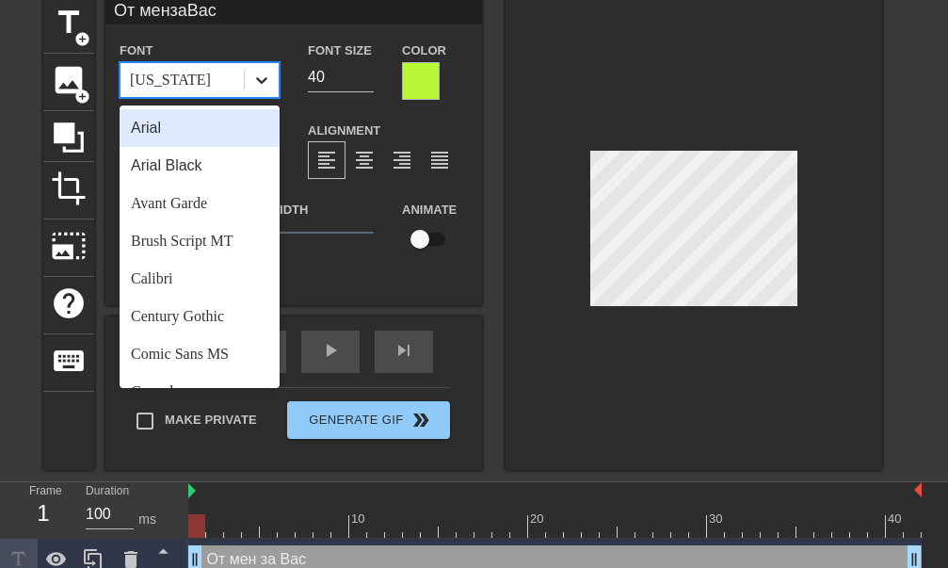
click at [258, 85] on icon at bounding box center [261, 80] width 19 height 19
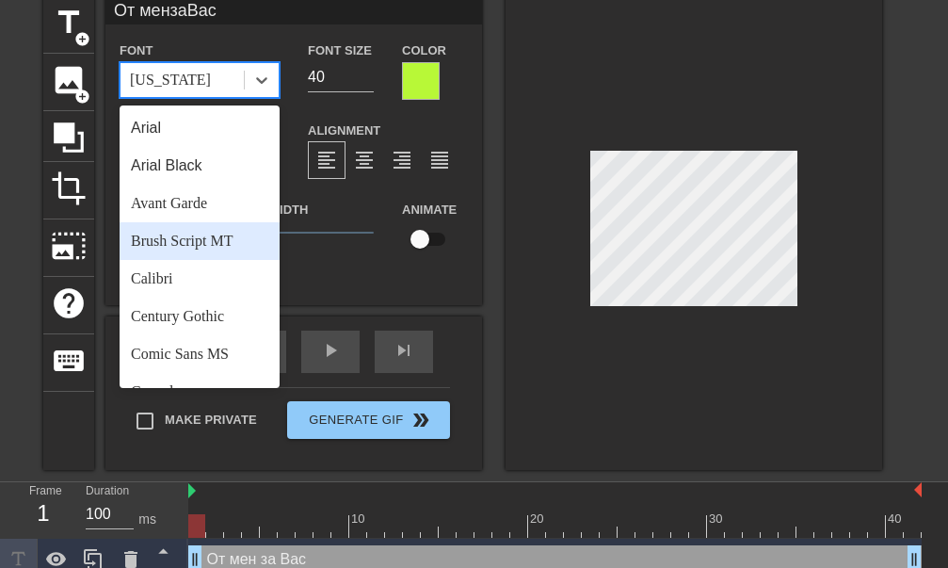
click at [204, 240] on div "Brush Script MT" at bounding box center [200, 241] width 160 height 38
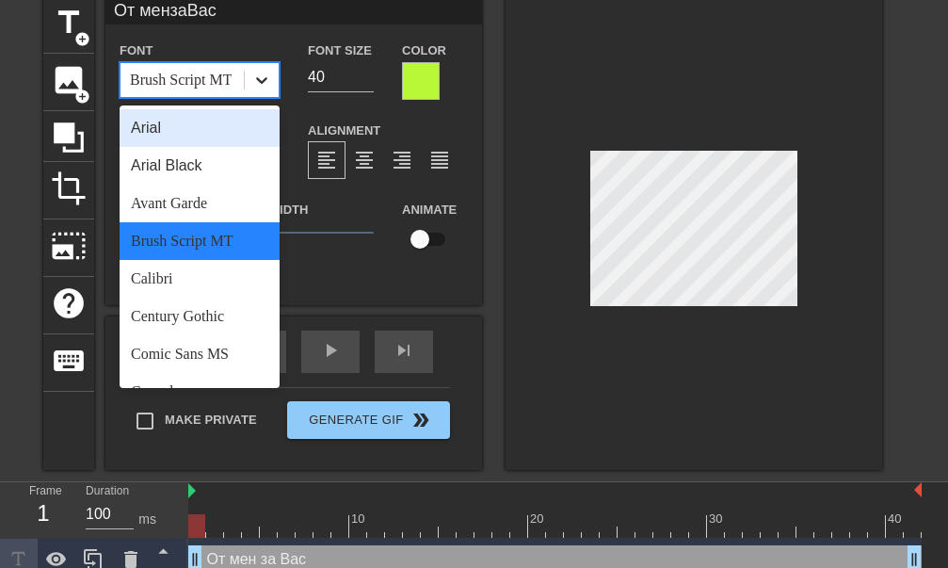
click at [268, 85] on icon at bounding box center [261, 80] width 19 height 19
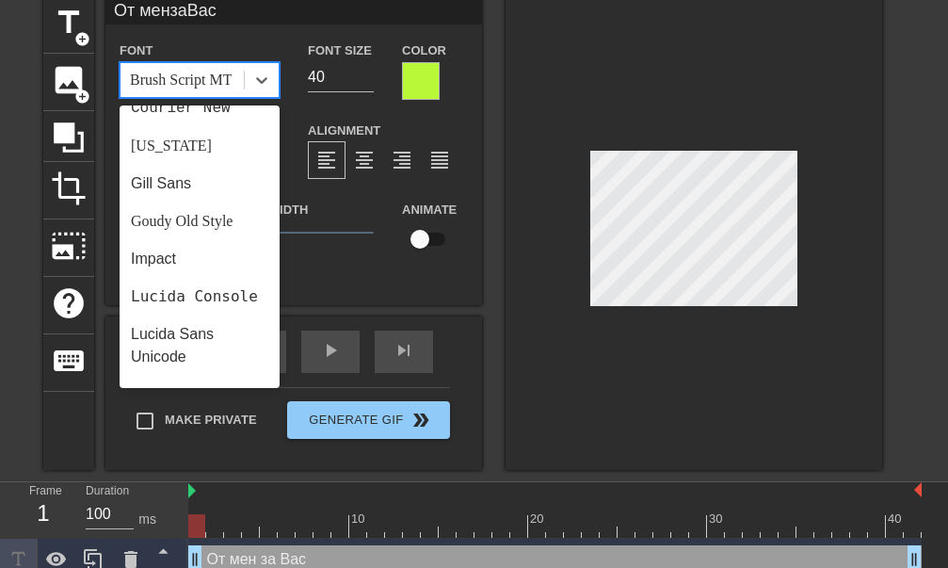
scroll to position [373, 0]
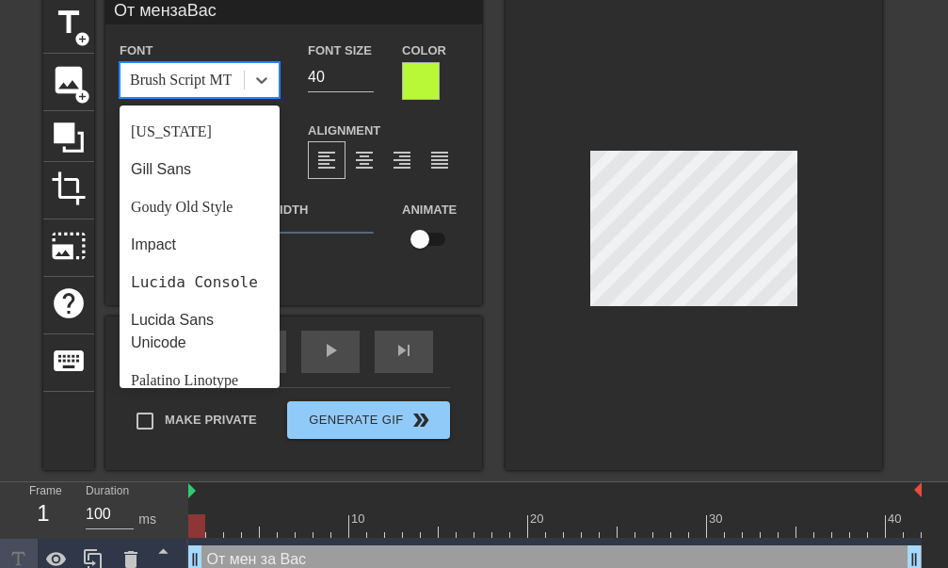
drag, startPoint x: 269, startPoint y: 227, endPoint x: 269, endPoint y: 262, distance: 34.8
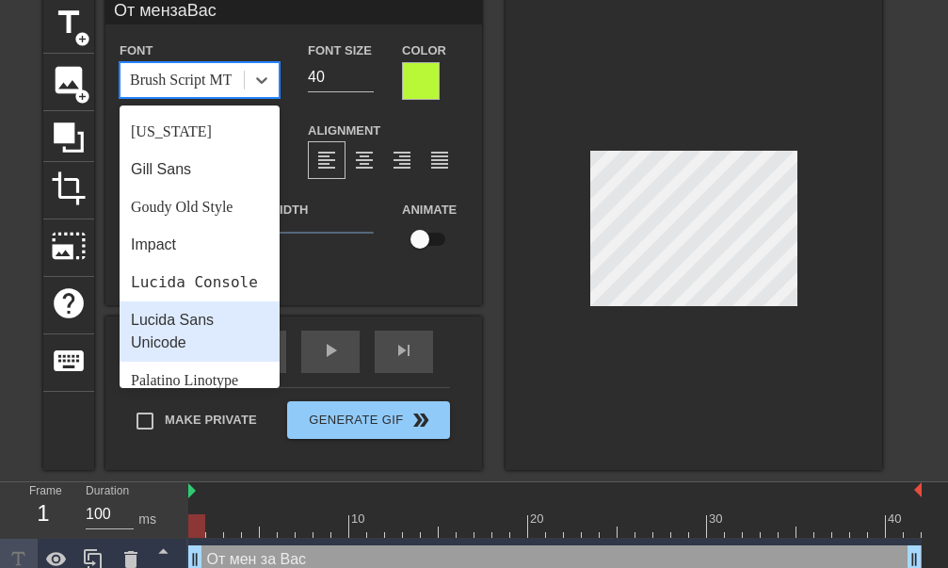
click at [197, 351] on div "Lucida Sans Unicode" at bounding box center [200, 331] width 160 height 60
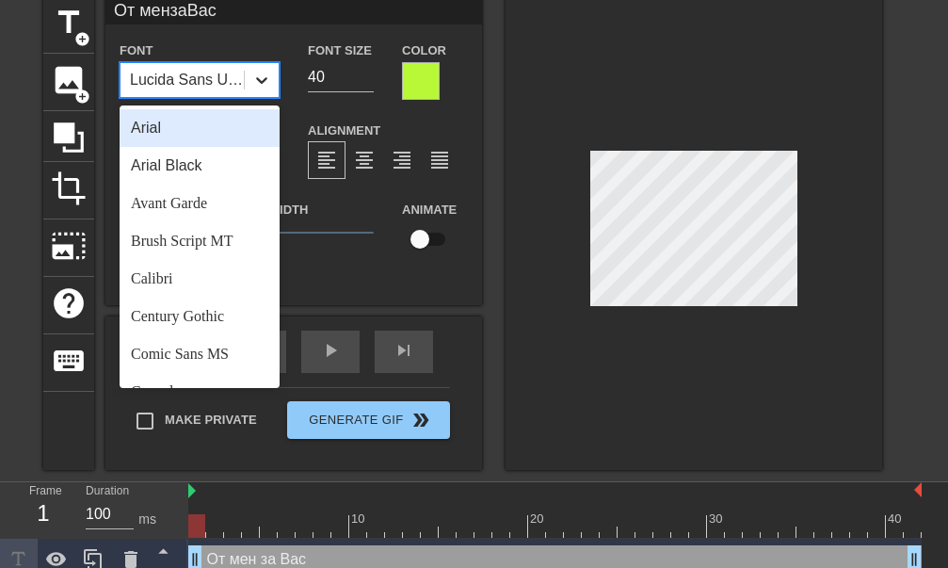
click at [261, 79] on icon at bounding box center [261, 80] width 19 height 19
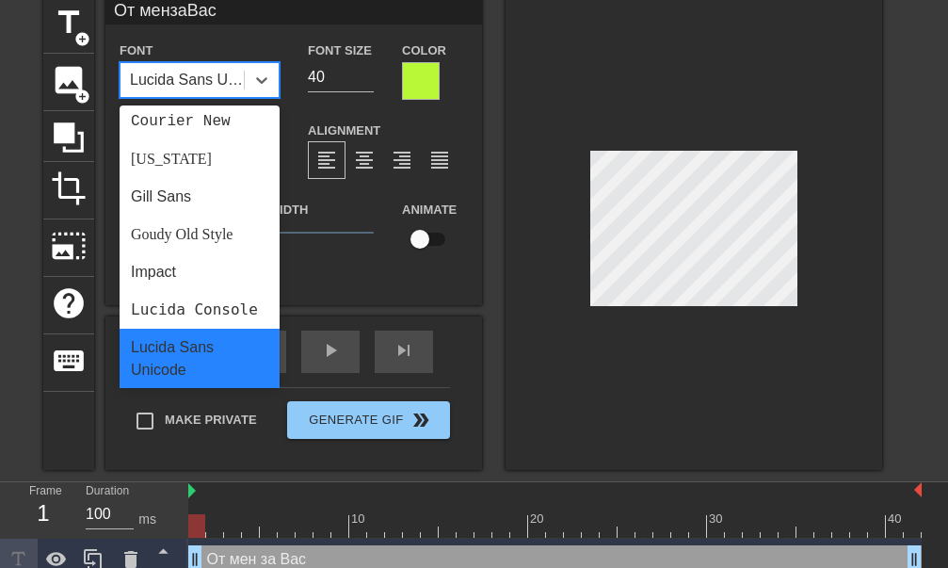
scroll to position [363, 0]
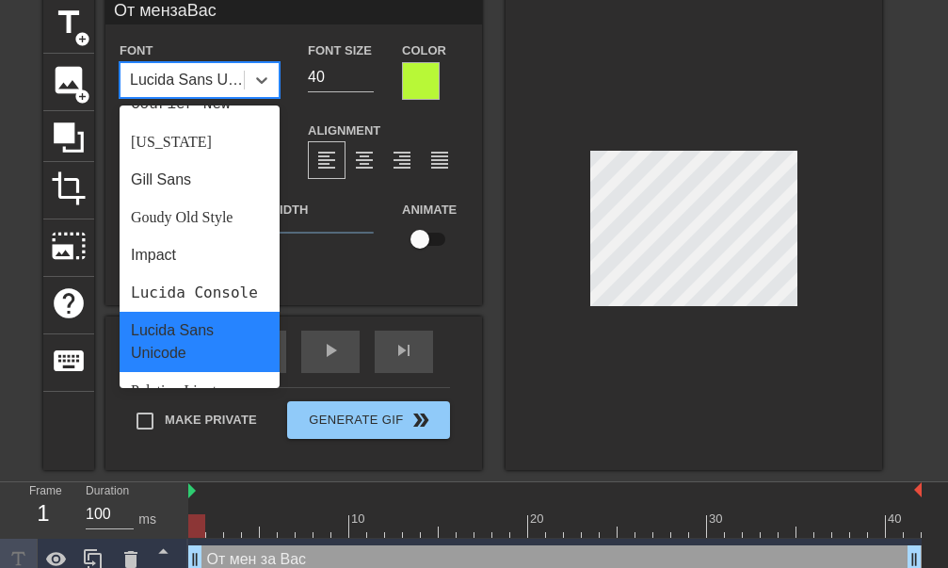
drag, startPoint x: 270, startPoint y: 174, endPoint x: 272, endPoint y: 275, distance: 100.8
click at [228, 254] on div "Impact" at bounding box center [200, 255] width 160 height 38
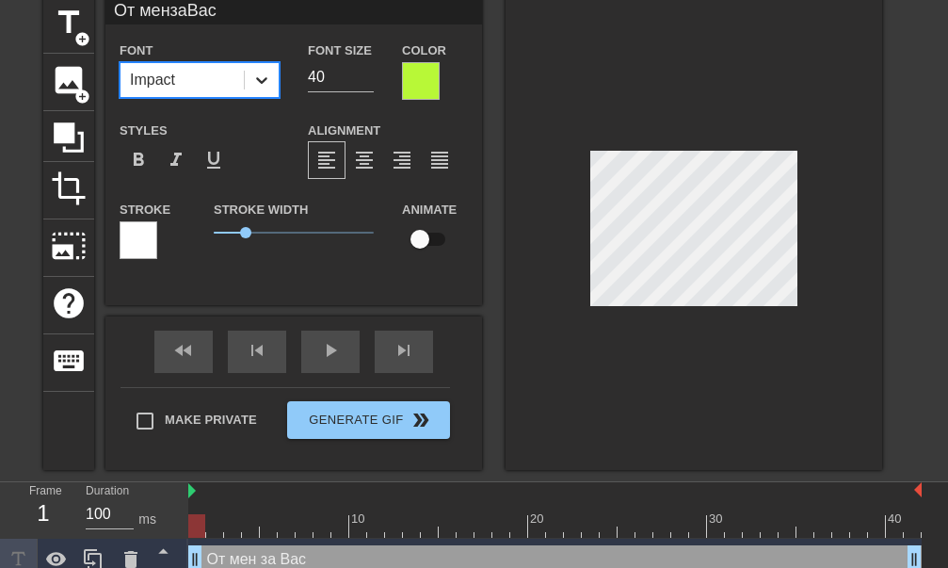
click at [268, 75] on icon at bounding box center [261, 80] width 19 height 19
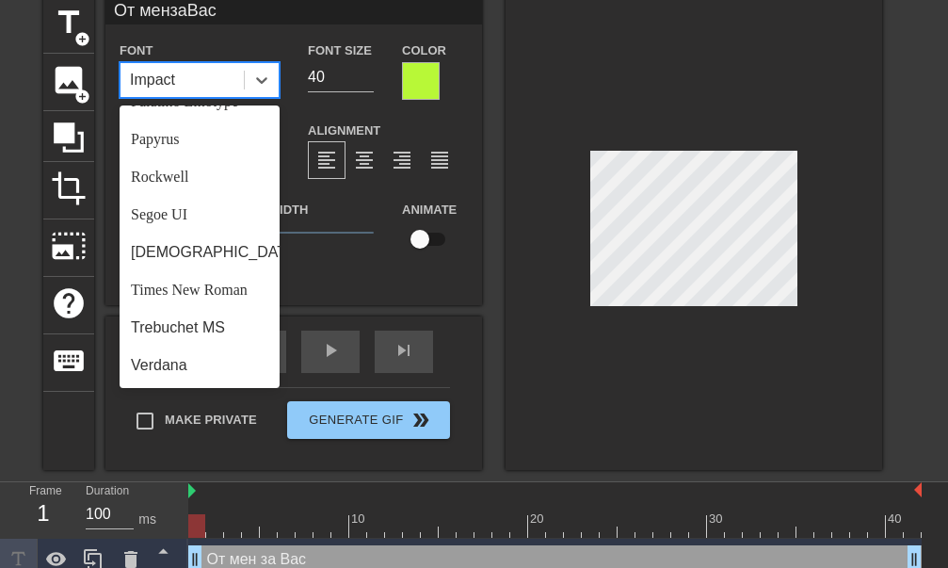
scroll to position [671, 0]
drag, startPoint x: 274, startPoint y: 157, endPoint x: 259, endPoint y: 369, distance: 212.4
click at [211, 365] on div "Verdana" at bounding box center [200, 366] width 160 height 38
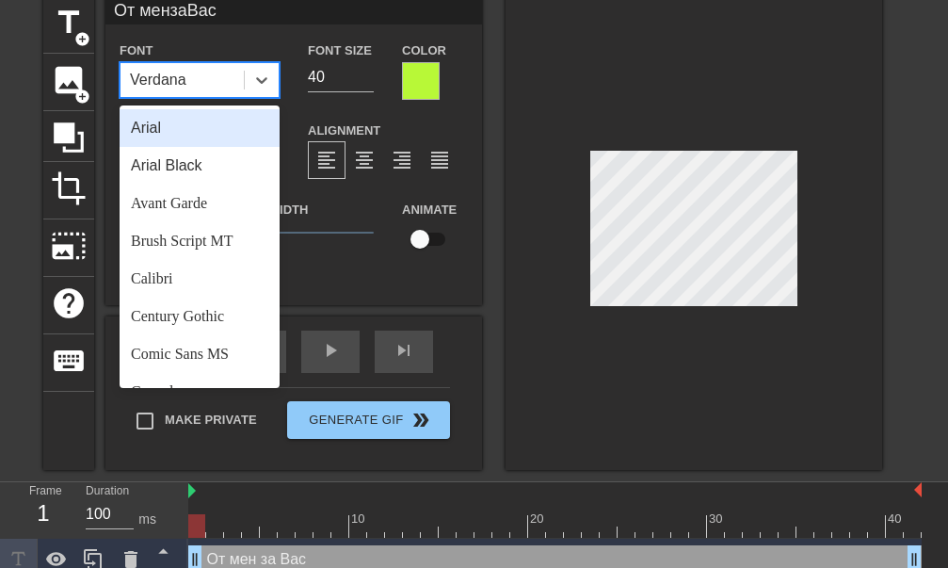
drag, startPoint x: 259, startPoint y: 77, endPoint x: 258, endPoint y: 128, distance: 50.9
click at [256, 79] on icon at bounding box center [261, 80] width 19 height 19
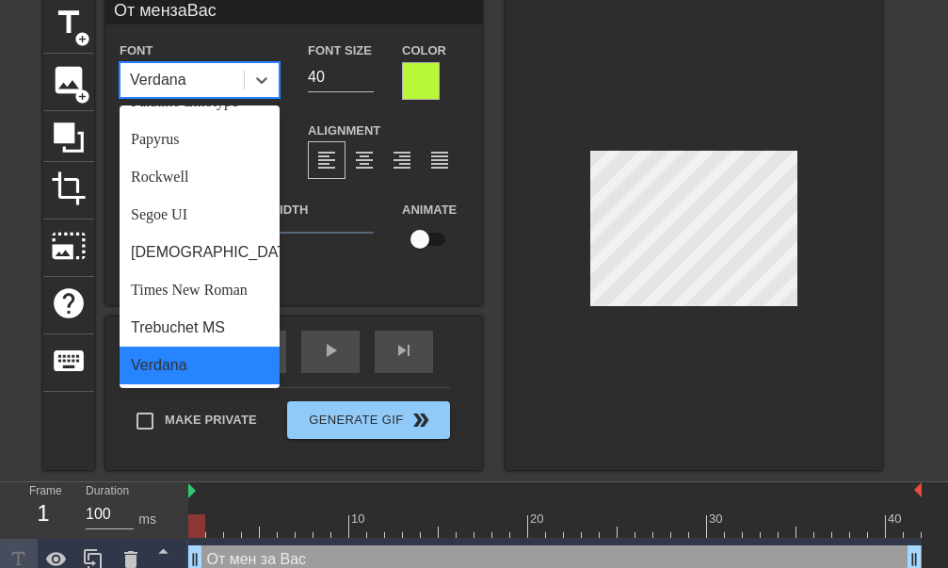
drag, startPoint x: 274, startPoint y: 183, endPoint x: 249, endPoint y: 360, distance: 178.9
click at [228, 334] on div "Trebuchet MS" at bounding box center [200, 328] width 160 height 38
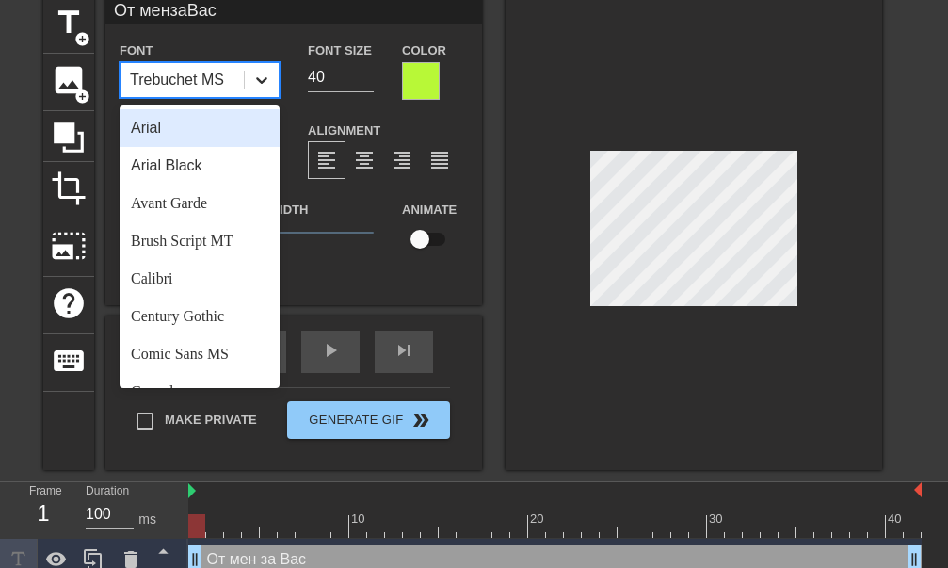
click at [267, 84] on icon at bounding box center [261, 80] width 19 height 19
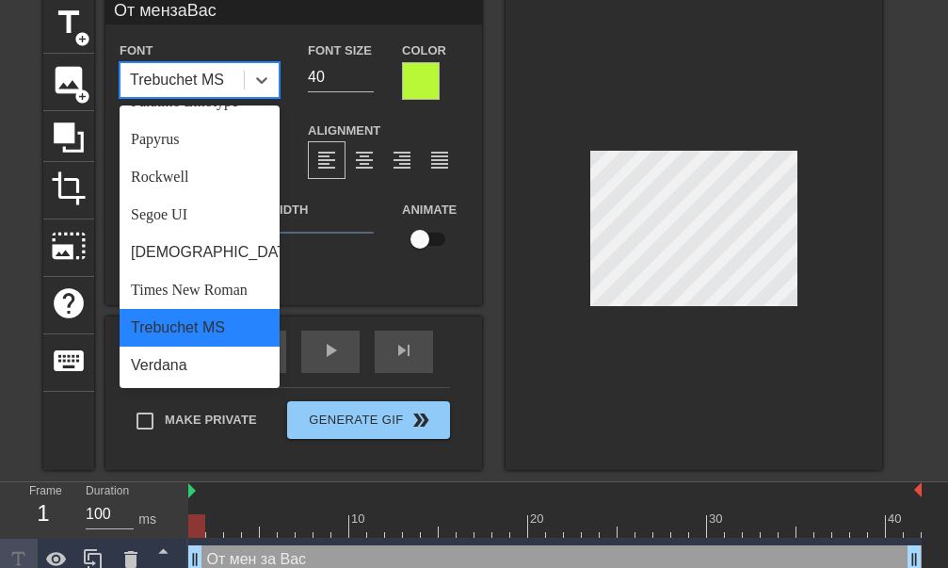
drag, startPoint x: 271, startPoint y: 309, endPoint x: 255, endPoint y: 330, distance: 26.2
click at [242, 292] on div "Times New Roman" at bounding box center [200, 290] width 160 height 38
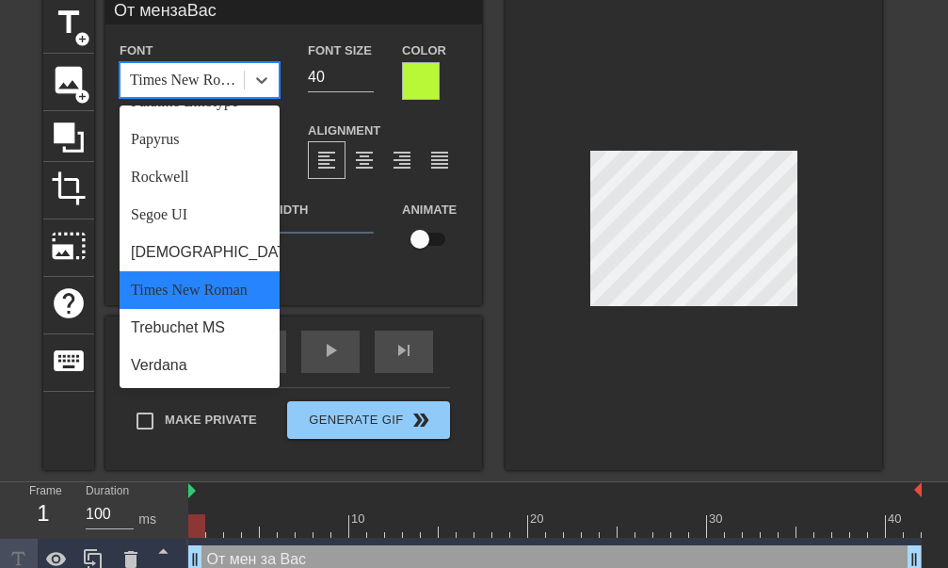
drag, startPoint x: 275, startPoint y: 224, endPoint x: 260, endPoint y: 335, distance: 112.2
click at [234, 252] on div "[DEMOGRAPHIC_DATA]" at bounding box center [200, 253] width 160 height 38
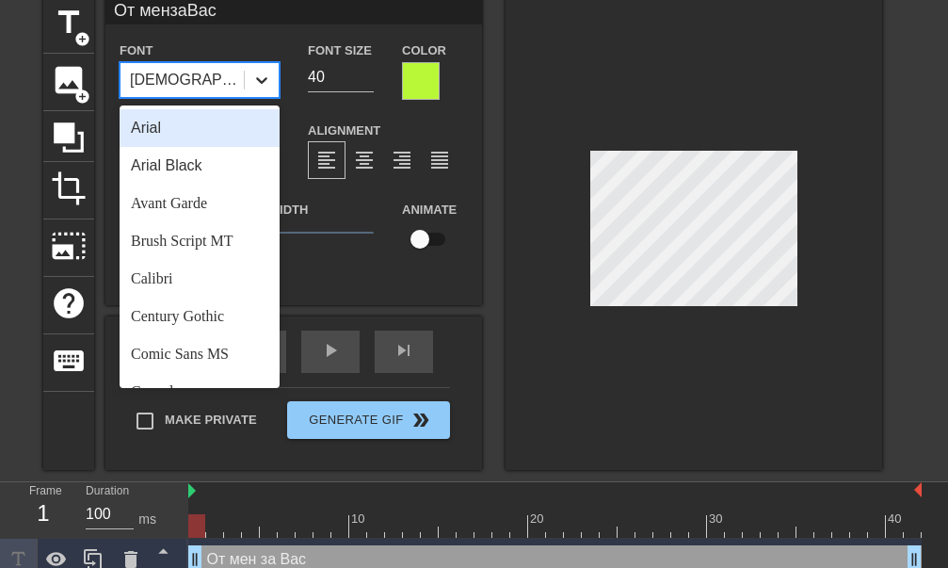
click at [254, 90] on div at bounding box center [262, 80] width 34 height 34
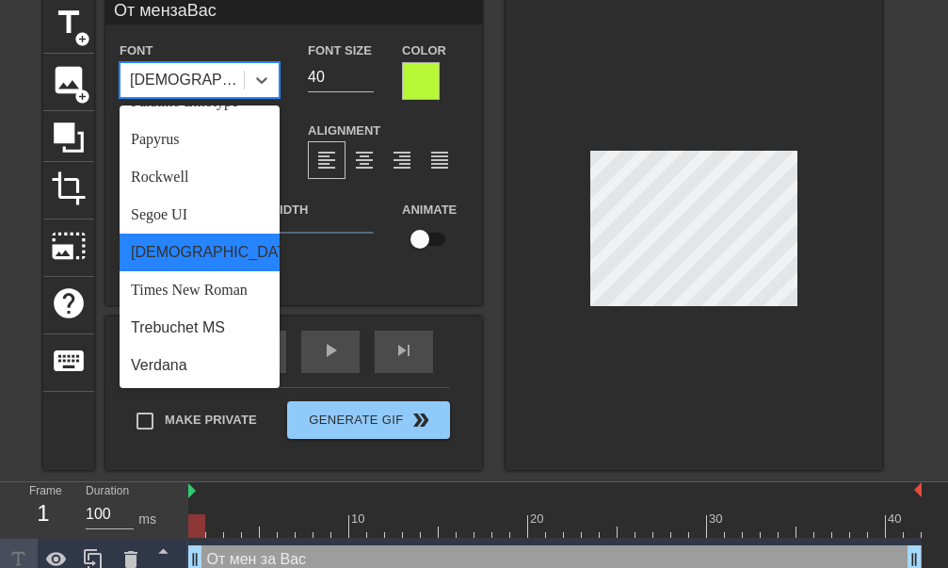
drag, startPoint x: 267, startPoint y: 274, endPoint x: 267, endPoint y: 332, distance: 58.4
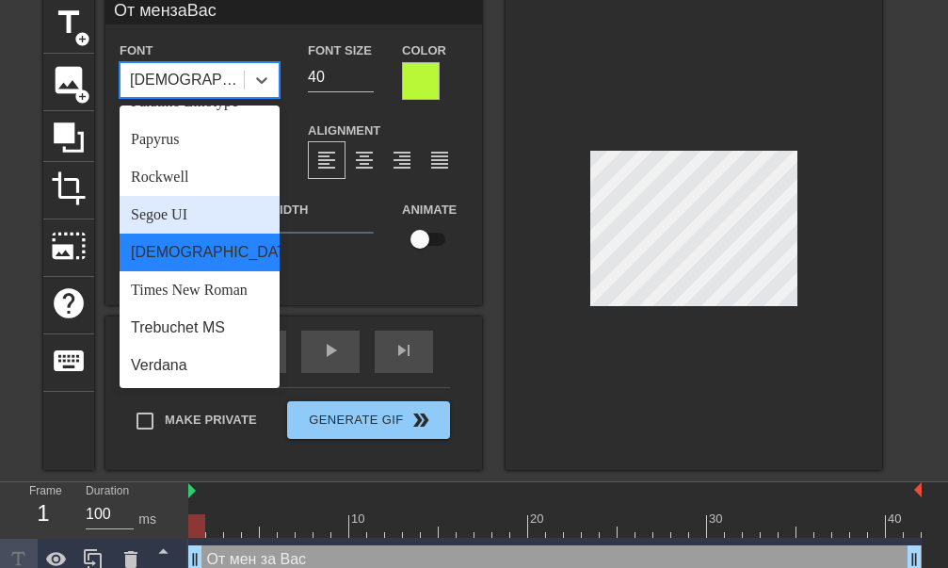
click at [212, 219] on div "Segoe UI" at bounding box center [200, 215] width 160 height 38
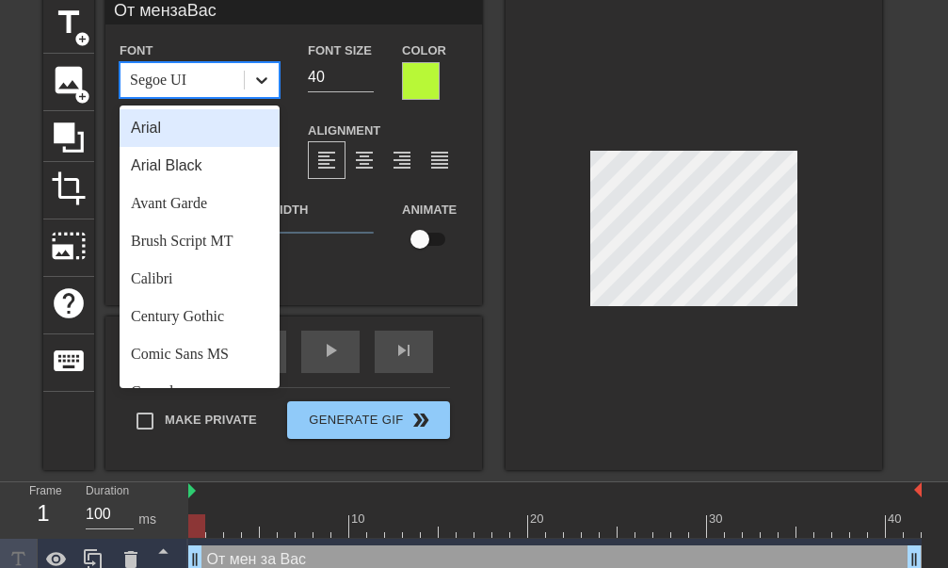
click at [253, 80] on icon at bounding box center [261, 80] width 19 height 19
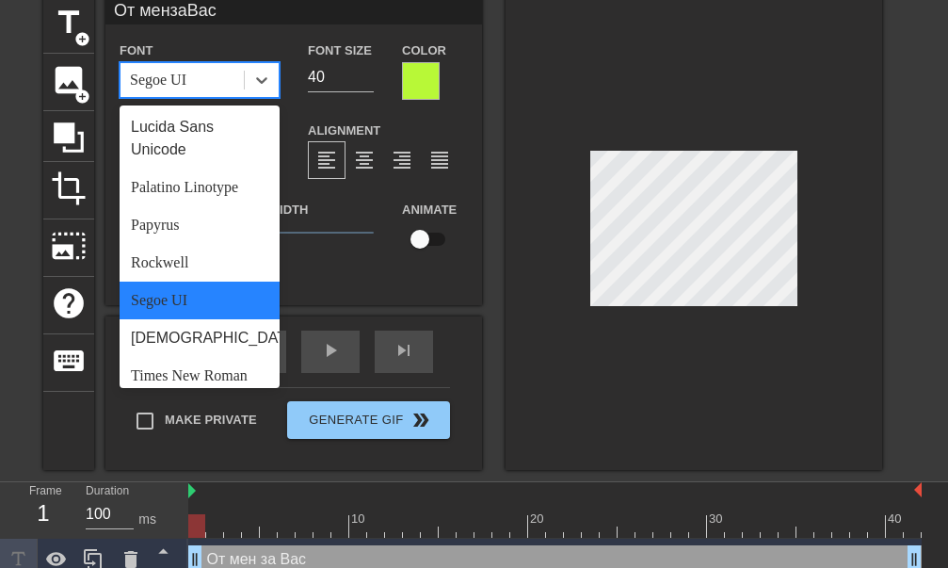
drag, startPoint x: 266, startPoint y: 276, endPoint x: 258, endPoint y: 298, distance: 22.9
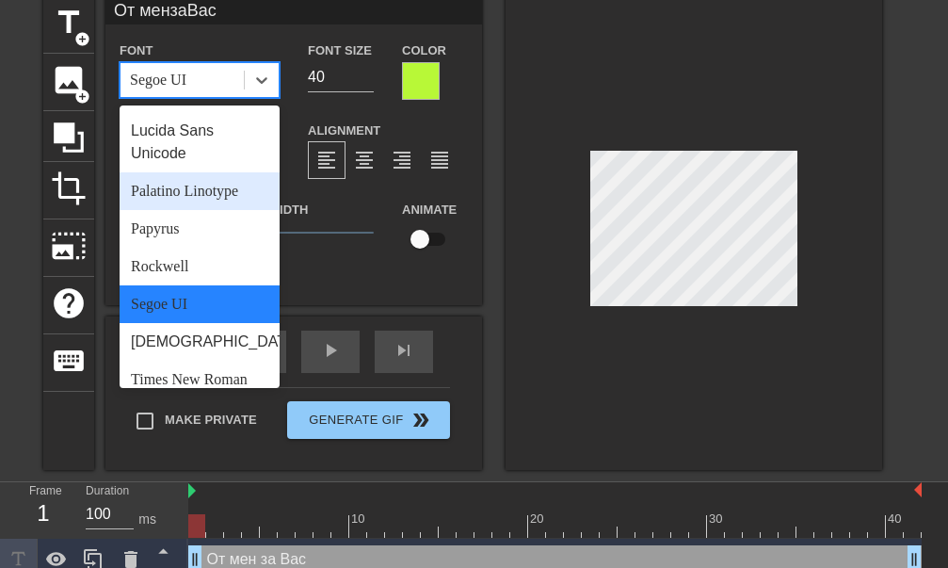
click at [207, 210] on div "Palatino Linotype" at bounding box center [200, 191] width 160 height 38
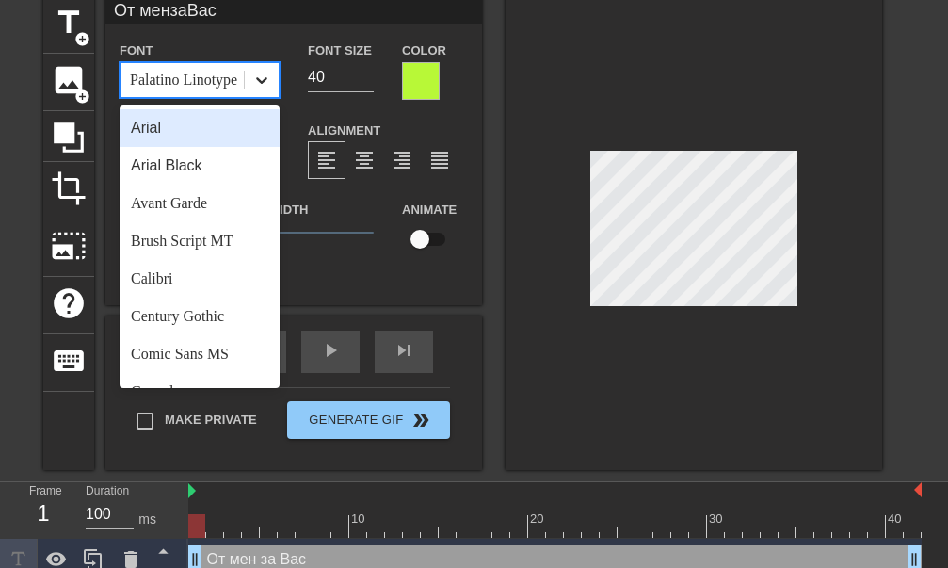
click at [257, 89] on div at bounding box center [262, 80] width 34 height 34
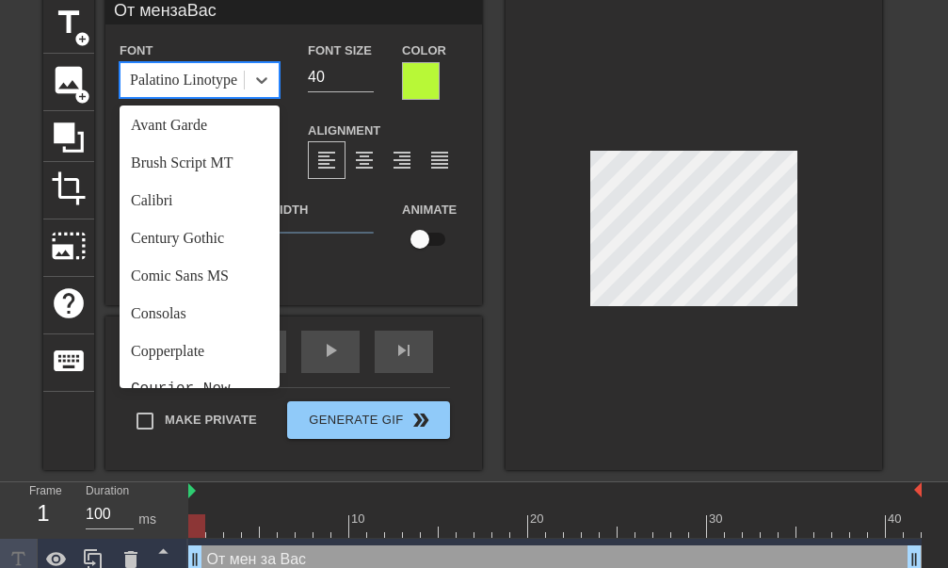
scroll to position [0, 0]
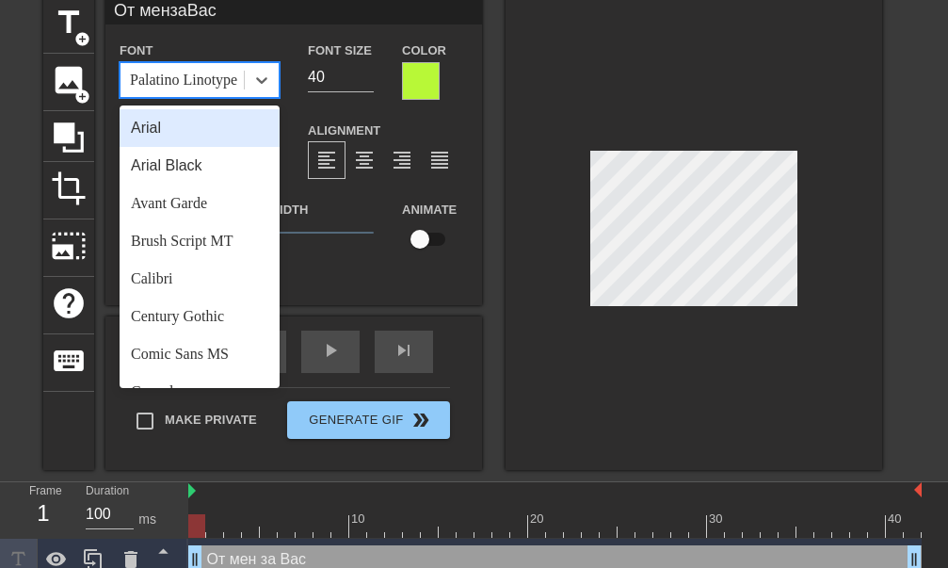
drag, startPoint x: 268, startPoint y: 161, endPoint x: 271, endPoint y: 128, distance: 33.1
click at [229, 127] on div "Arial" at bounding box center [200, 128] width 160 height 38
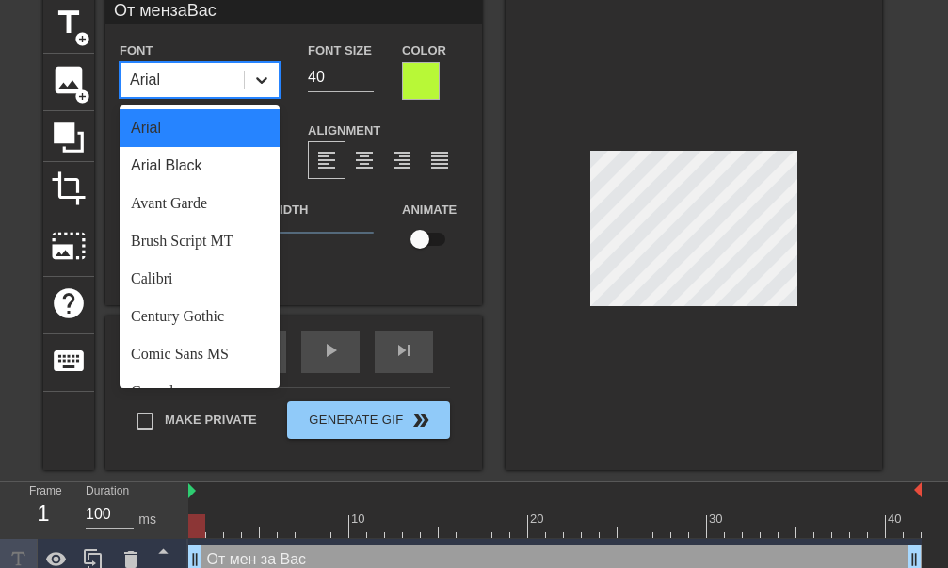
click at [262, 84] on icon at bounding box center [261, 80] width 19 height 19
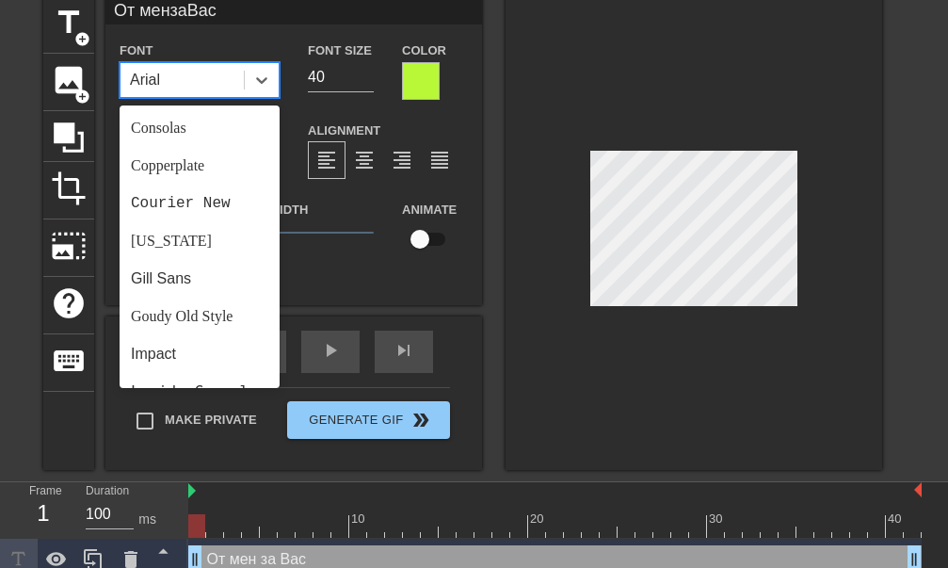
scroll to position [298, 0]
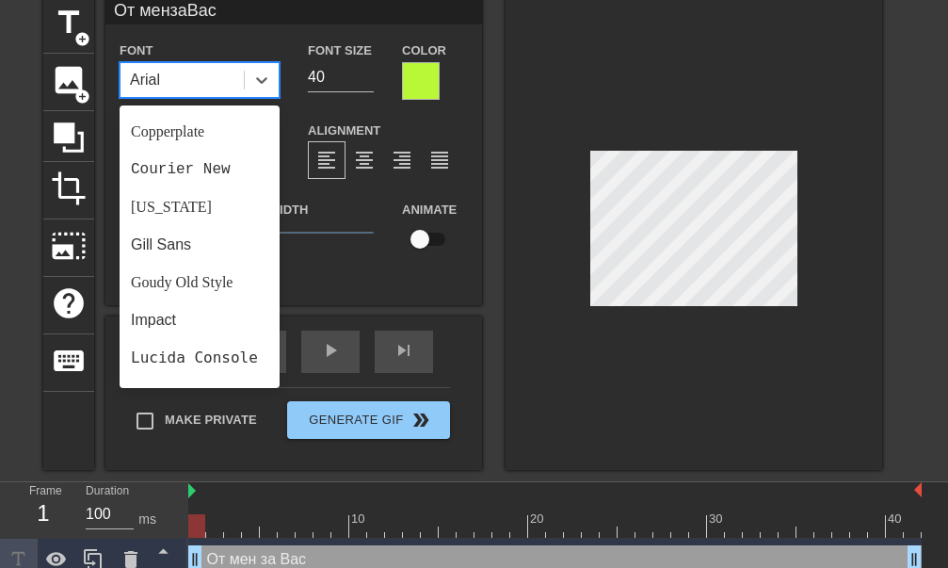
drag, startPoint x: 268, startPoint y: 163, endPoint x: 260, endPoint y: 222, distance: 59.9
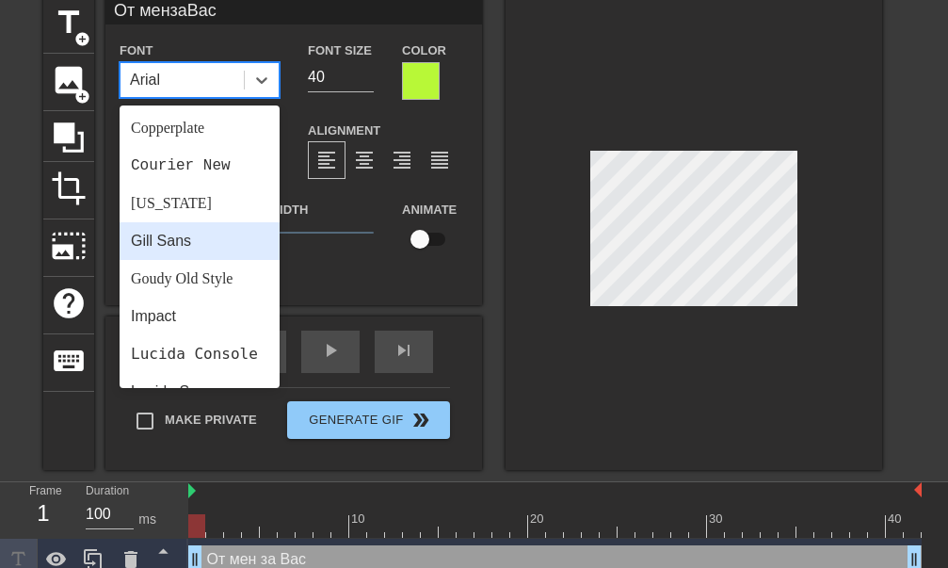
click at [207, 239] on div "Gill Sans" at bounding box center [200, 241] width 160 height 38
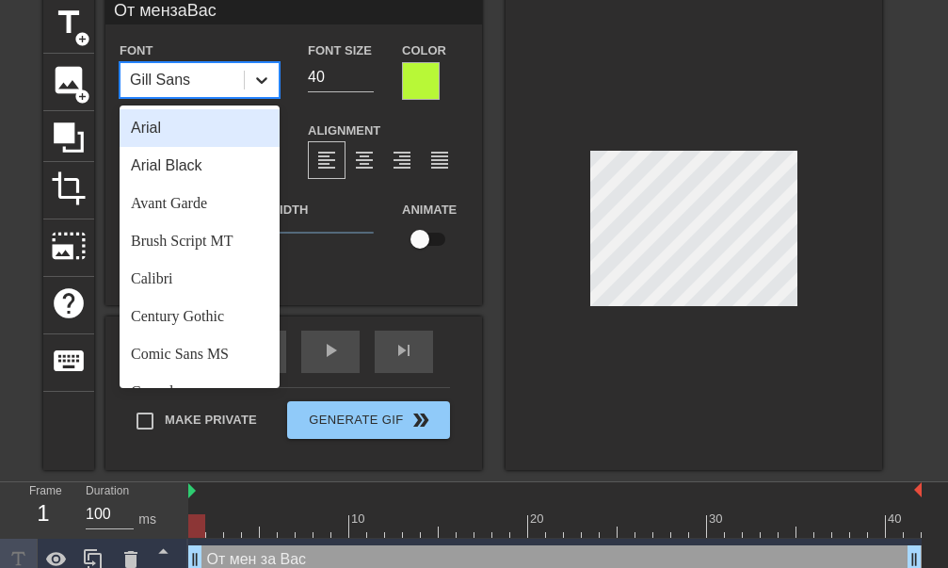
click at [252, 86] on icon at bounding box center [261, 80] width 19 height 19
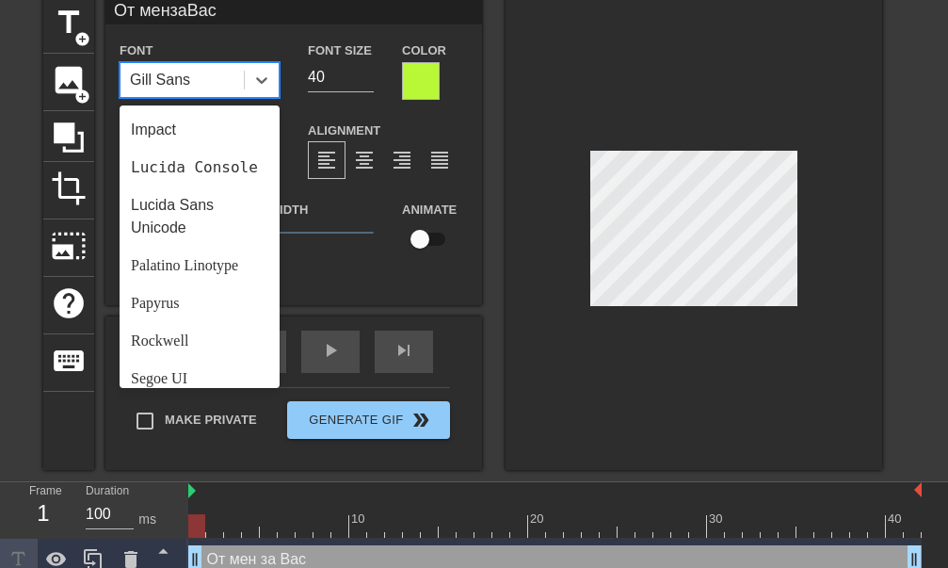
scroll to position [522, 0]
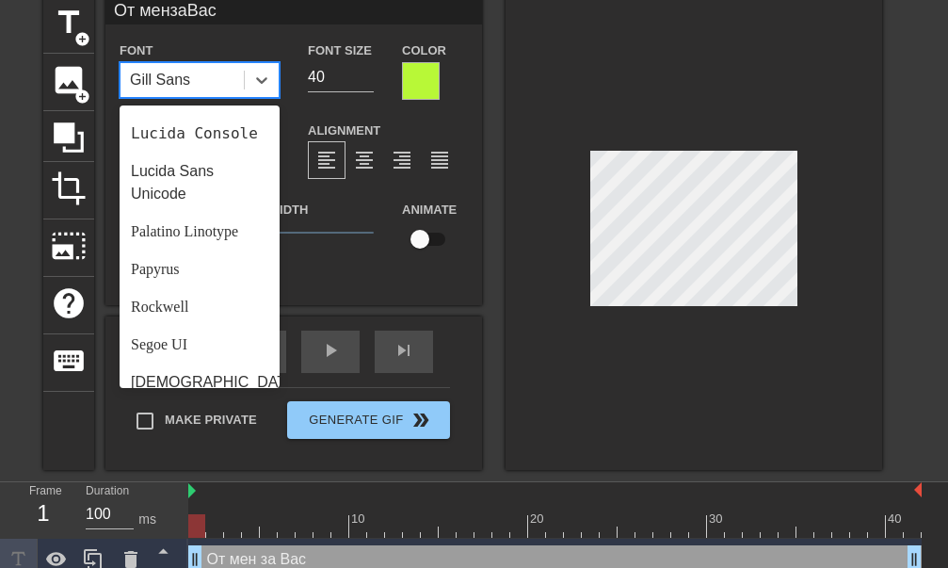
drag, startPoint x: 268, startPoint y: 235, endPoint x: 264, endPoint y: 283, distance: 48.3
click at [217, 288] on div "Papyrus" at bounding box center [200, 270] width 160 height 38
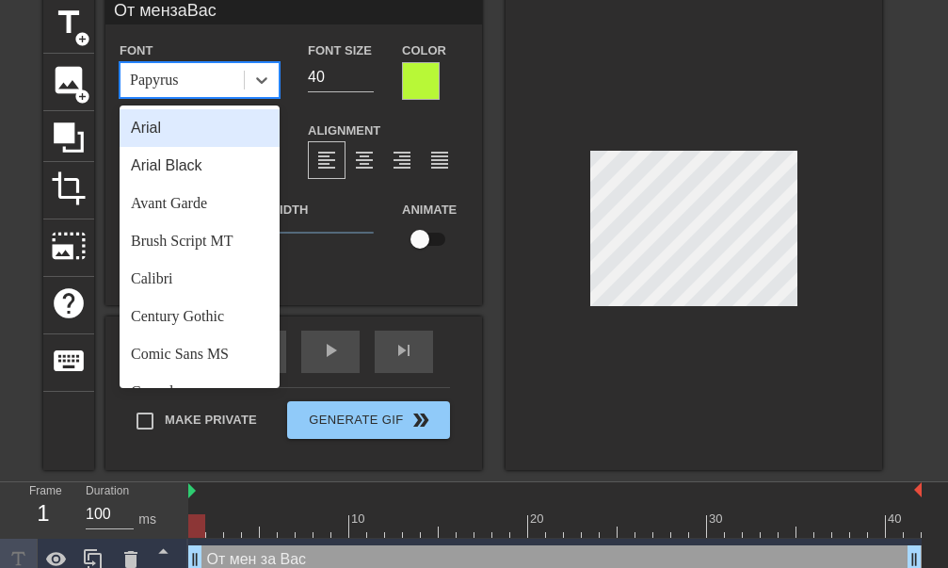
drag, startPoint x: 267, startPoint y: 84, endPoint x: 260, endPoint y: 121, distance: 37.3
click at [266, 83] on icon at bounding box center [261, 80] width 19 height 19
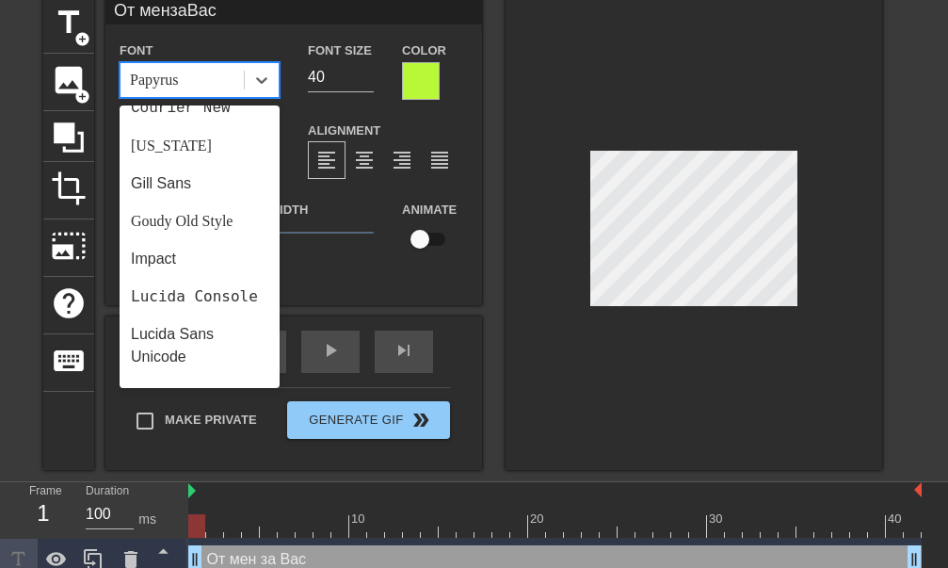
drag, startPoint x: 272, startPoint y: 184, endPoint x: 273, endPoint y: 237, distance: 53.7
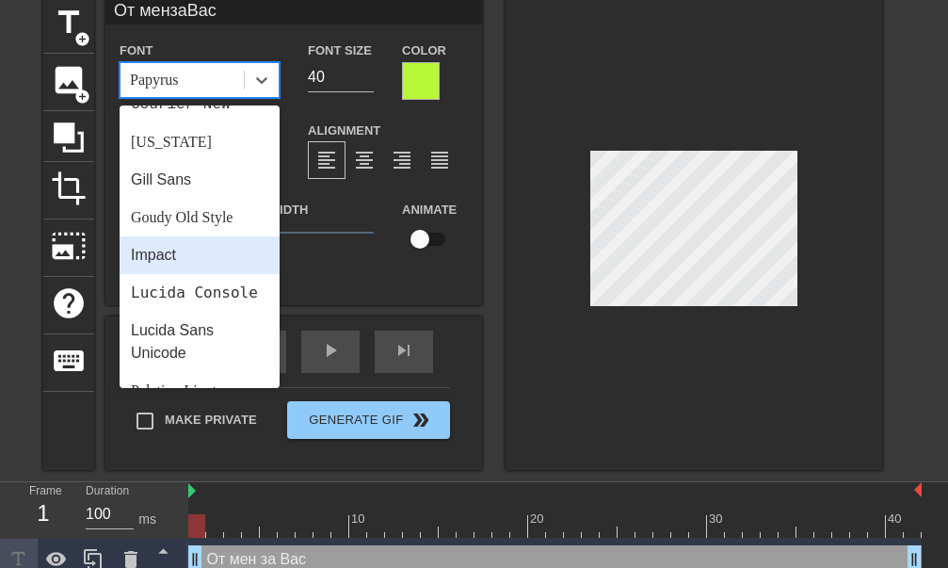
click at [229, 245] on div "Impact" at bounding box center [200, 255] width 160 height 38
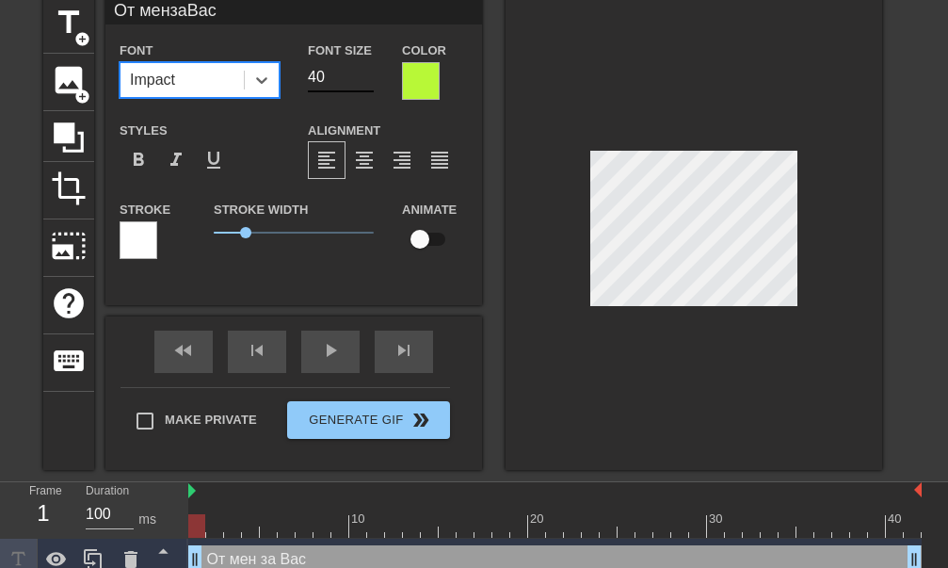
type input "От мензаВас"
type input "39"
click at [364, 80] on input "39" at bounding box center [341, 77] width 66 height 30
type input "От мензаВас"
type input "38"
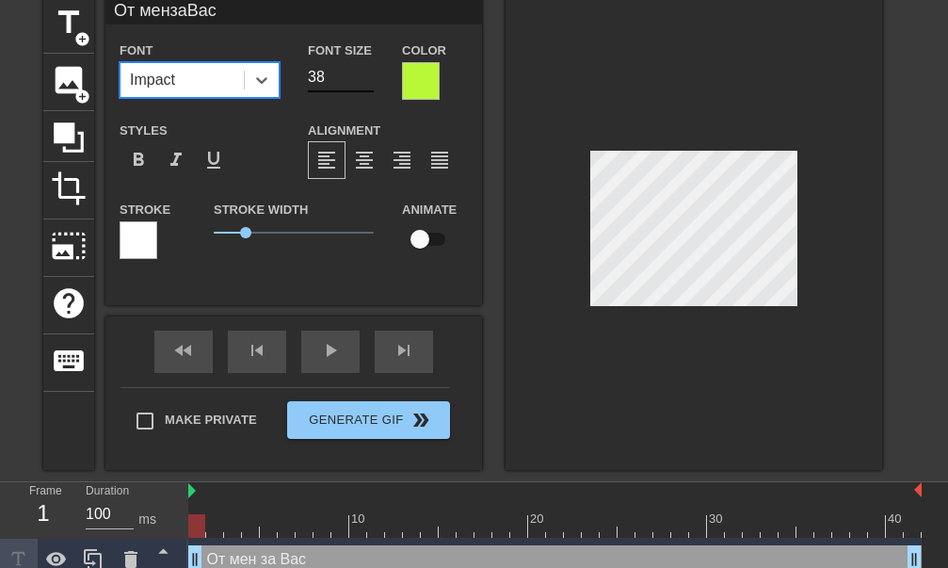
click at [364, 80] on input "38" at bounding box center [341, 77] width 66 height 30
type input "От мензаВас"
type input "37"
click at [364, 80] on input "37" at bounding box center [341, 77] width 66 height 30
type input "От мензаВас"
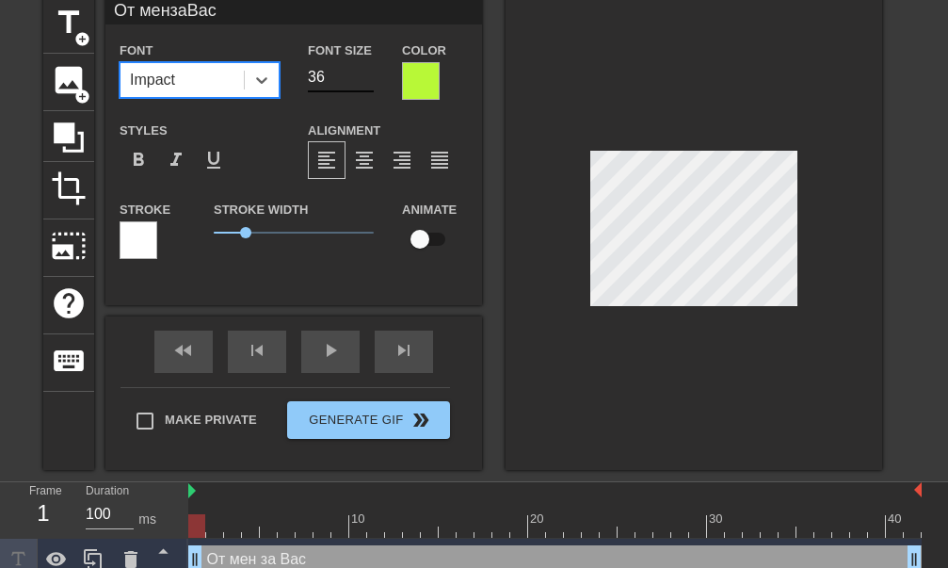
type input "36"
click at [364, 80] on input "36" at bounding box center [341, 77] width 66 height 30
type input "От мензаВас"
type input "35"
click at [364, 80] on input "35" at bounding box center [341, 77] width 66 height 30
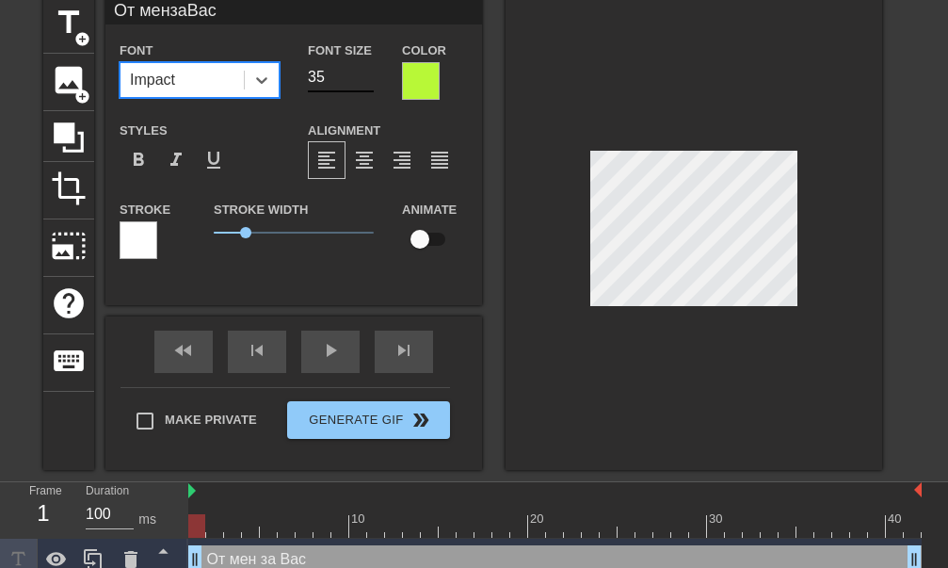
type input "От мензаВас"
type input "34"
click at [364, 80] on input "34" at bounding box center [341, 77] width 66 height 30
type input "От мензаВас"
type input "33"
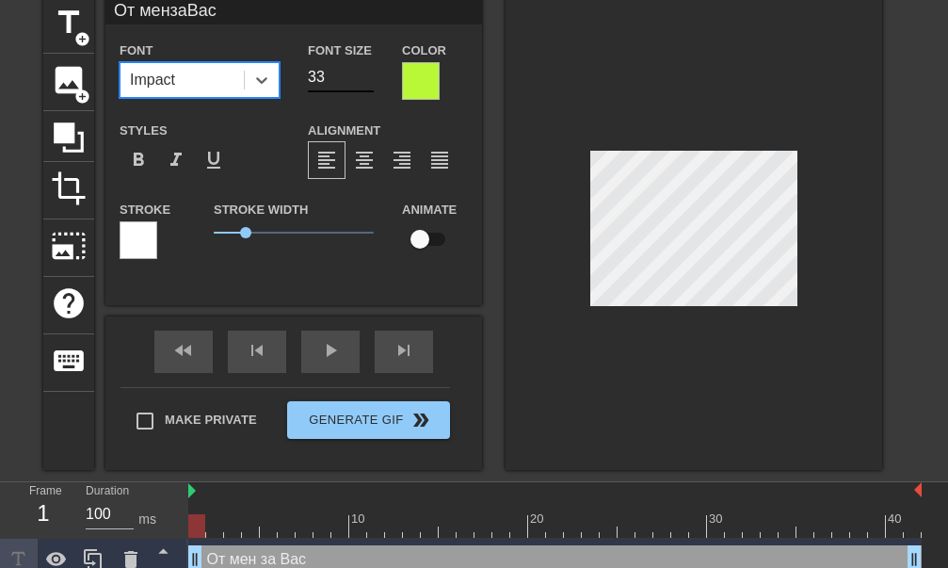
click at [364, 80] on input "33" at bounding box center [341, 77] width 66 height 30
type input "От мензаВас"
type input "32"
click at [364, 80] on input "32" at bounding box center [341, 77] width 66 height 30
type input "От мензаВас"
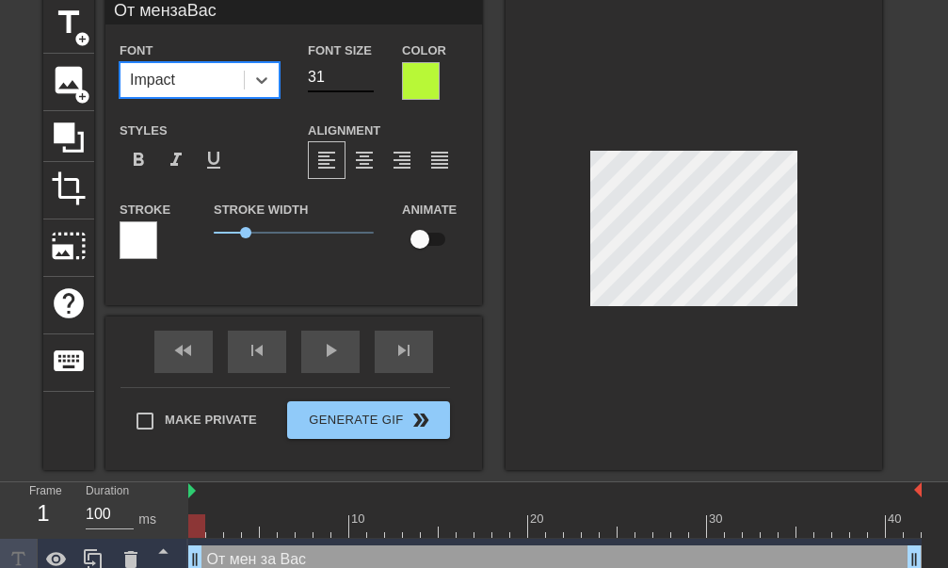
type input "31"
click at [364, 80] on input "31" at bounding box center [341, 77] width 66 height 30
type input "От мензаВас"
type input "30"
click at [364, 81] on input "30" at bounding box center [341, 77] width 66 height 30
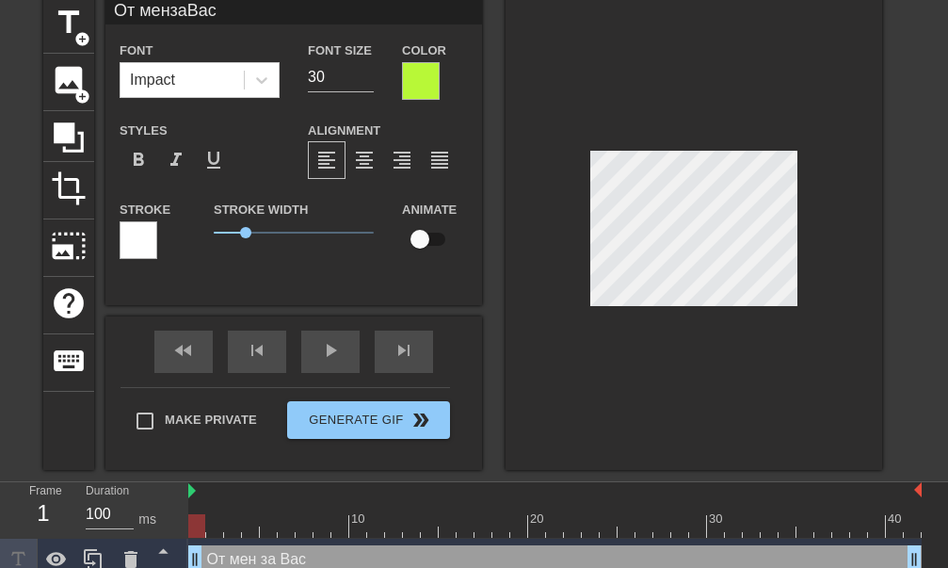
click at [625, 355] on div at bounding box center [694, 233] width 377 height 474
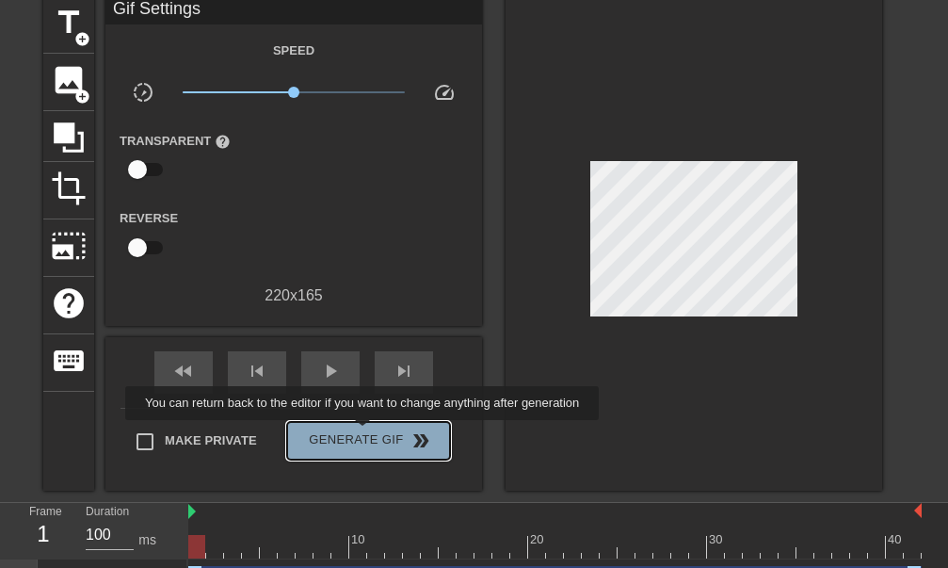
click at [363, 433] on button "Generate Gif double_arrow" at bounding box center [368, 441] width 163 height 38
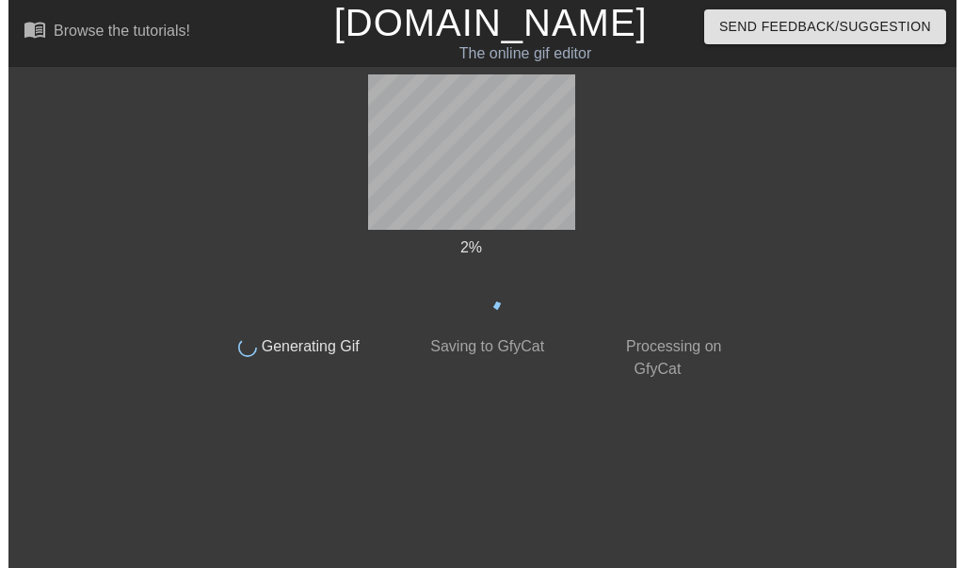
scroll to position [0, 0]
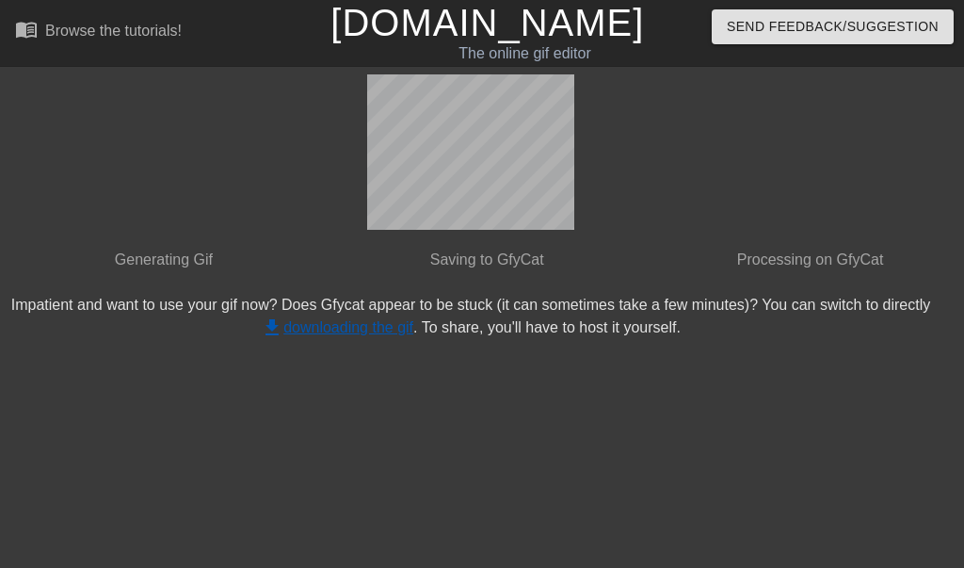
click at [283, 316] on span "get_app" at bounding box center [272, 327] width 23 height 23
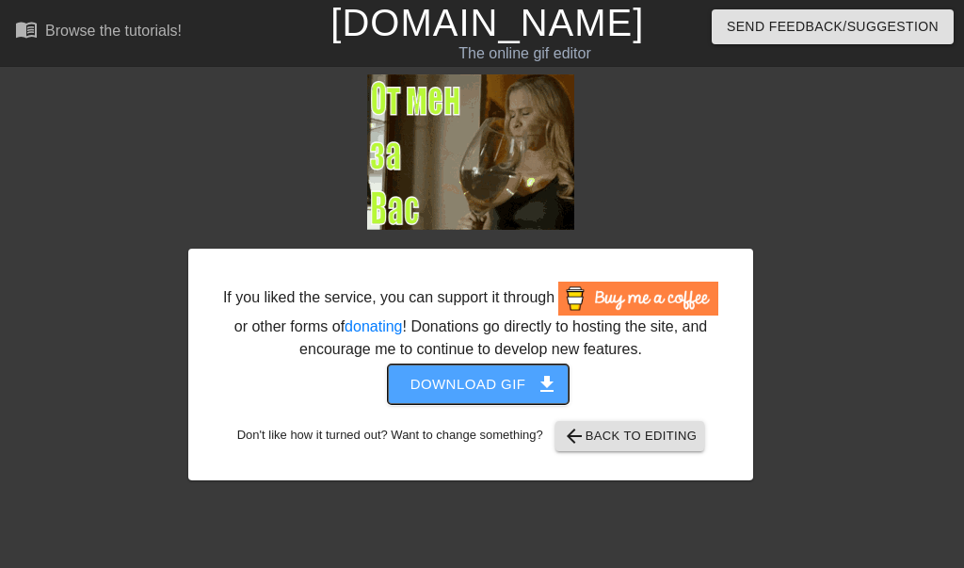
click at [492, 389] on button "Download gif get_app" at bounding box center [479, 384] width 182 height 40
